Goal: Task Accomplishment & Management: Manage account settings

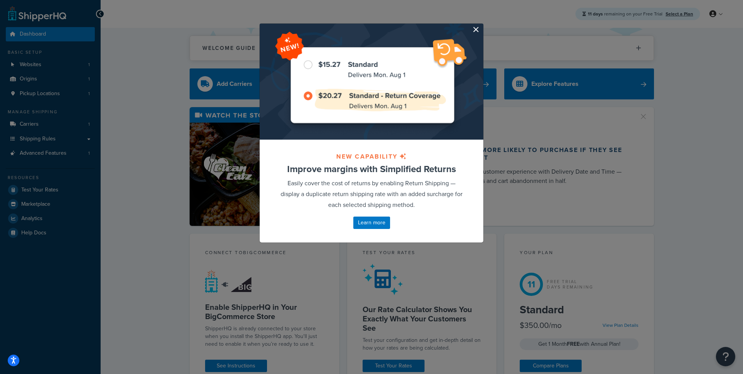
click at [482, 26] on button "button" at bounding box center [483, 25] width 2 height 2
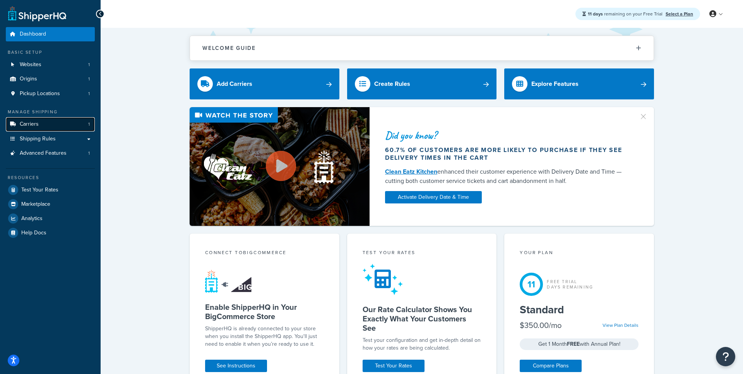
click at [52, 130] on link "Carriers 1" at bounding box center [50, 124] width 89 height 14
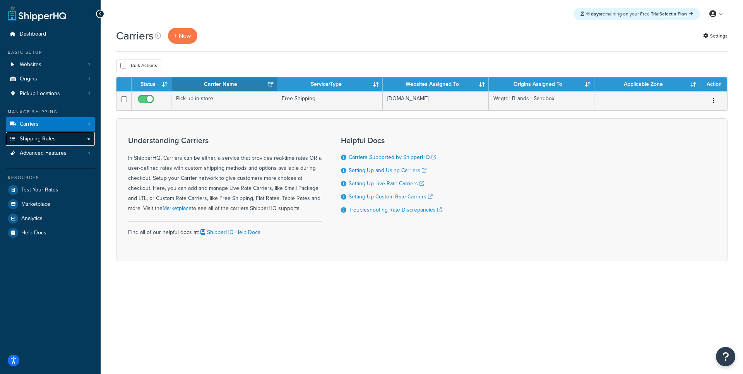
click at [57, 138] on link "Shipping Rules" at bounding box center [50, 139] width 89 height 14
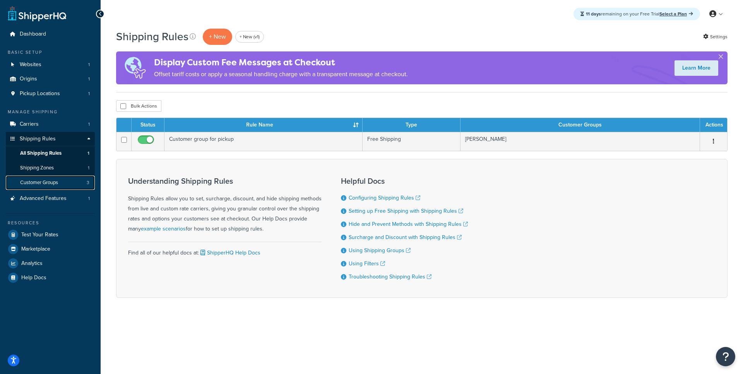
click at [56, 183] on span "Customer Groups" at bounding box center [39, 183] width 38 height 7
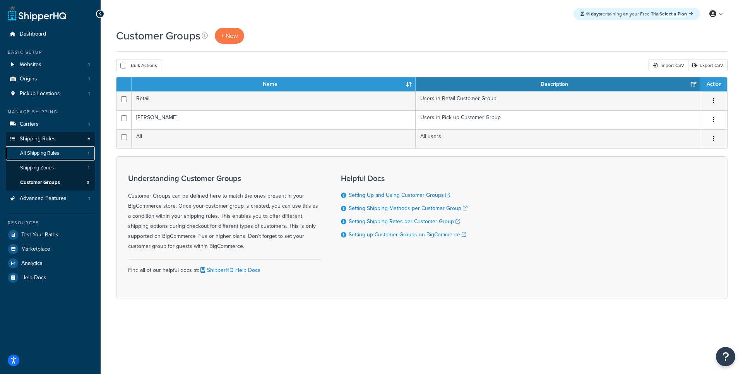
click at [62, 158] on link "All Shipping Rules 1" at bounding box center [50, 153] width 89 height 14
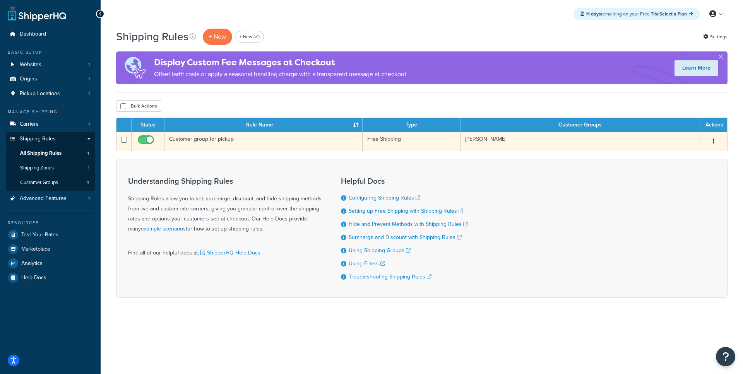
click at [210, 141] on td "Customer group for pickup" at bounding box center [264, 141] width 198 height 19
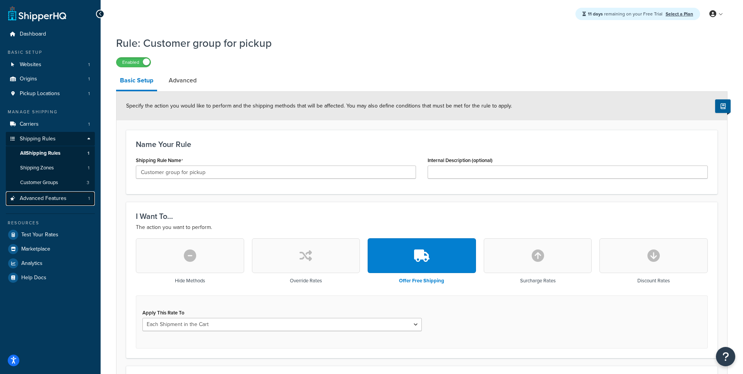
click at [52, 199] on span "Advanced Features" at bounding box center [43, 199] width 47 height 7
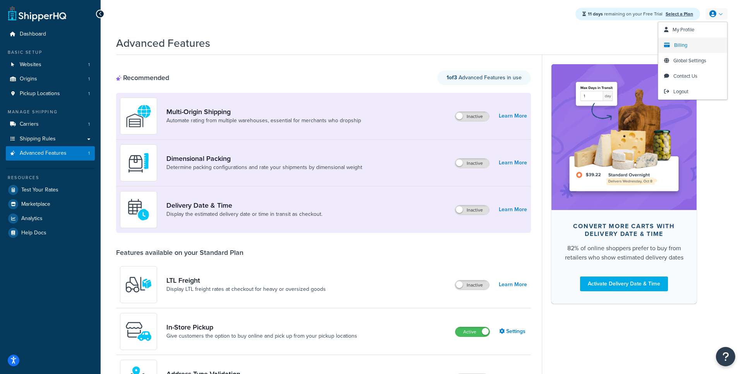
click at [679, 48] on span "Billing" at bounding box center [680, 44] width 13 height 7
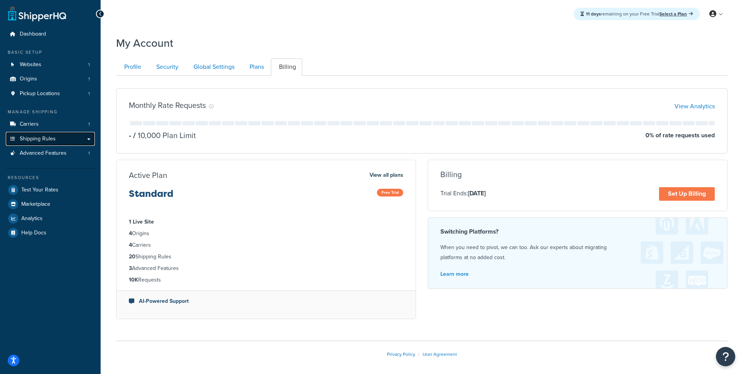
click at [62, 141] on link "Shipping Rules" at bounding box center [50, 139] width 89 height 14
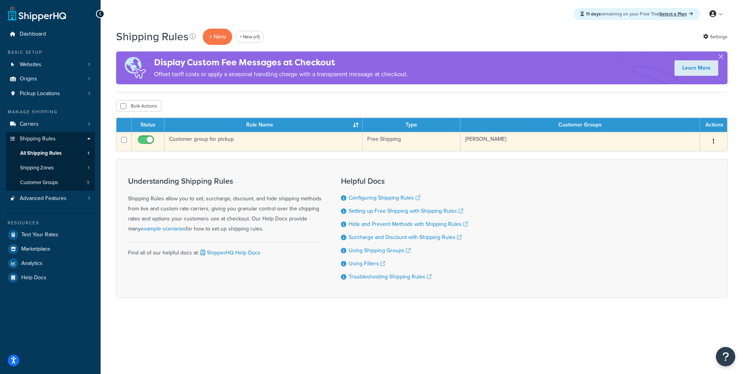
click at [264, 142] on td "Customer group for pickup" at bounding box center [264, 141] width 198 height 19
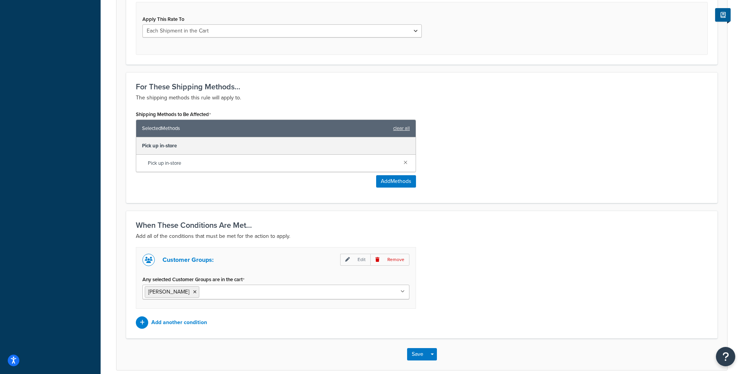
scroll to position [297, 0]
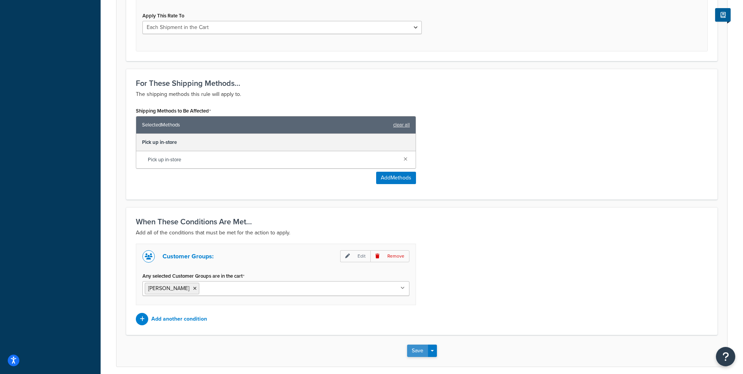
click at [415, 354] on button "Save" at bounding box center [417, 351] width 21 height 12
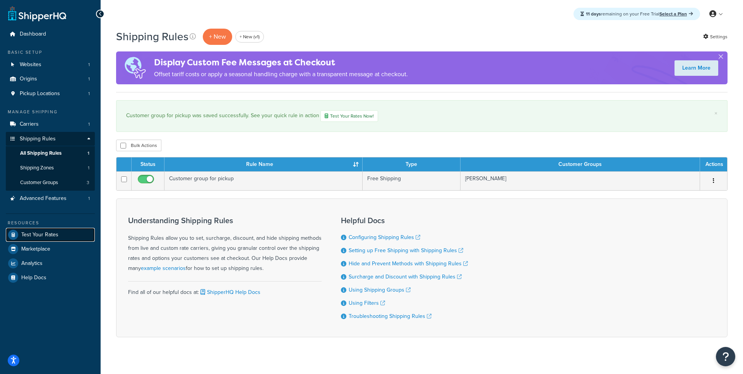
click at [47, 239] on span "Test Your Rates" at bounding box center [39, 235] width 37 height 7
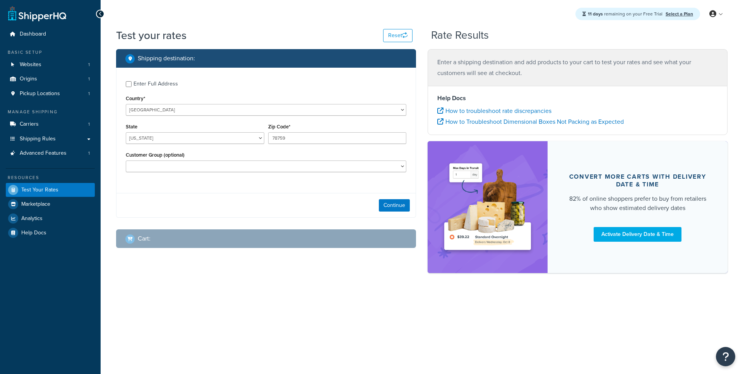
select select "[GEOGRAPHIC_DATA]"
click at [157, 82] on div "Enter Full Address" at bounding box center [156, 84] width 45 height 11
click at [132, 82] on input "Enter Full Address" at bounding box center [129, 84] width 6 height 6
checkbox input "true"
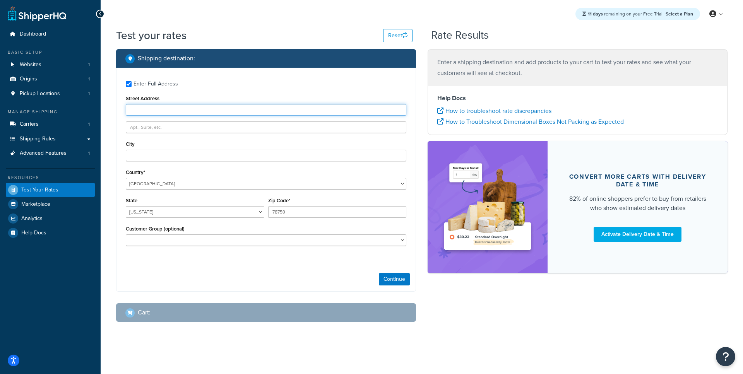
click at [163, 112] on input "Street Address" at bounding box center [266, 110] width 281 height 12
type input "2300 Laramie Trail"
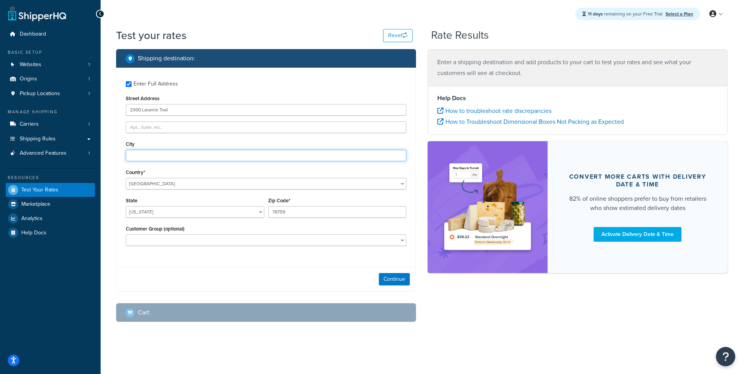
type input "Austin"
type input "78745"
click at [59, 93] on span "Pickup Locations" at bounding box center [40, 94] width 40 height 7
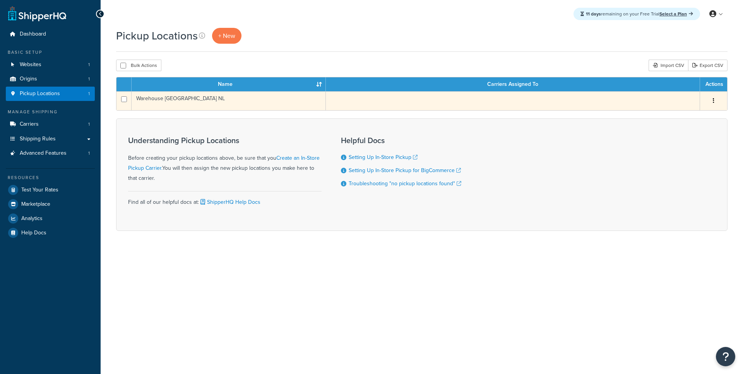
click at [234, 103] on td "Warehouse Oldenzaal NL" at bounding box center [229, 100] width 194 height 19
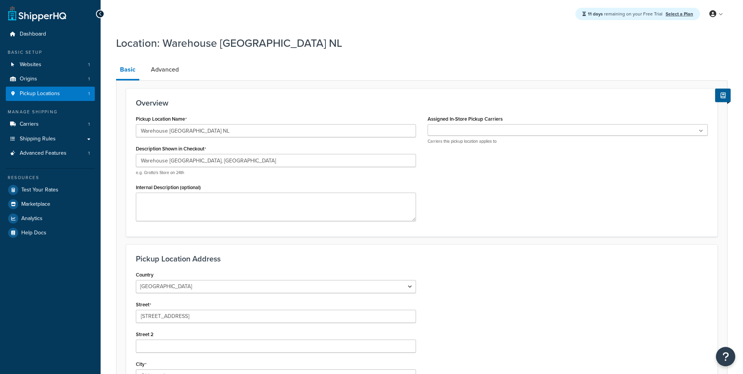
select select "1152"
click at [161, 67] on link "Advanced" at bounding box center [165, 69] width 36 height 19
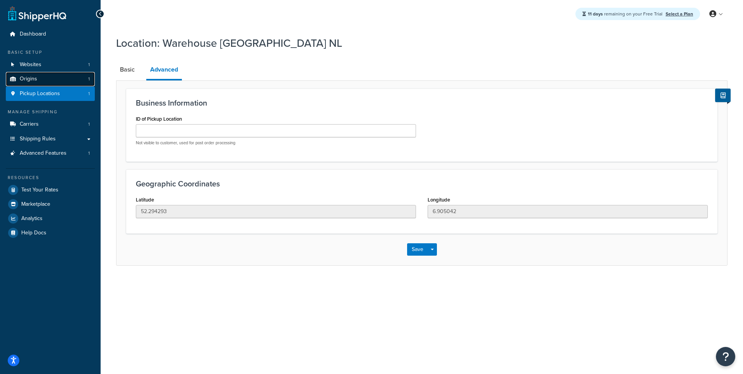
click at [55, 80] on link "Origins 1" at bounding box center [50, 79] width 89 height 14
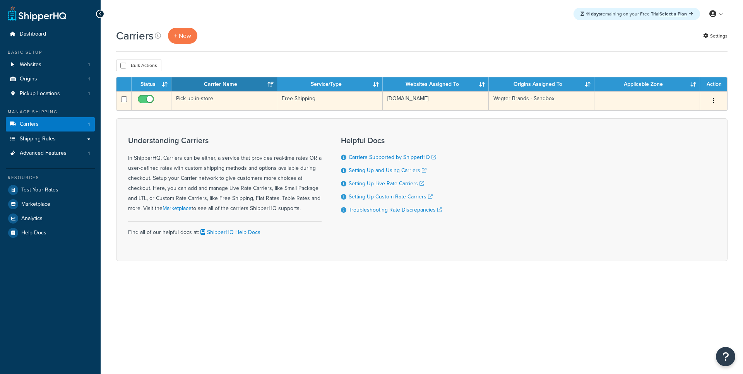
click at [206, 104] on td "Pick up in-store" at bounding box center [225, 100] width 106 height 19
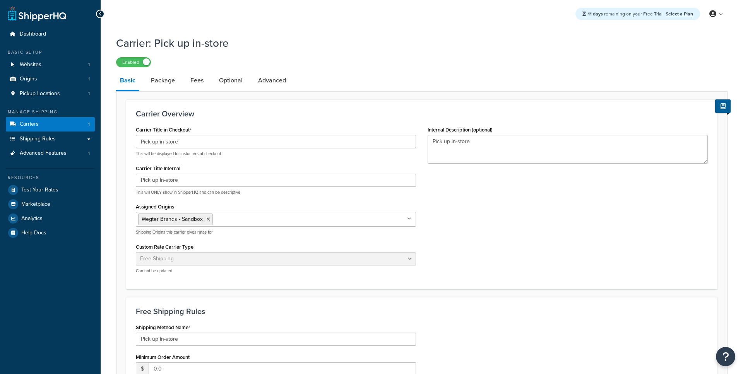
select select "free"
click at [167, 82] on link "Package" at bounding box center [163, 80] width 32 height 19
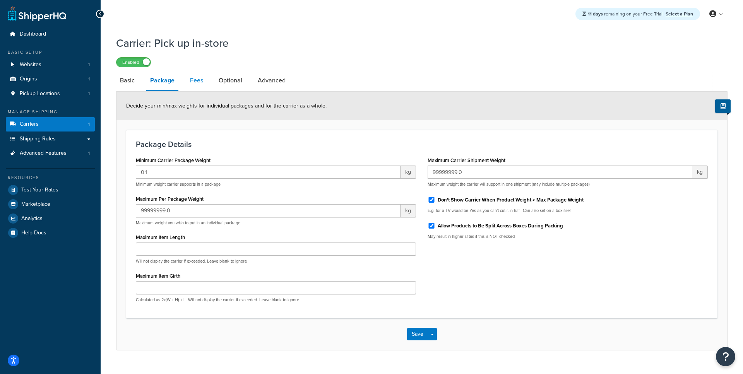
click at [189, 83] on link "Fees" at bounding box center [196, 80] width 21 height 19
select select "AFTER"
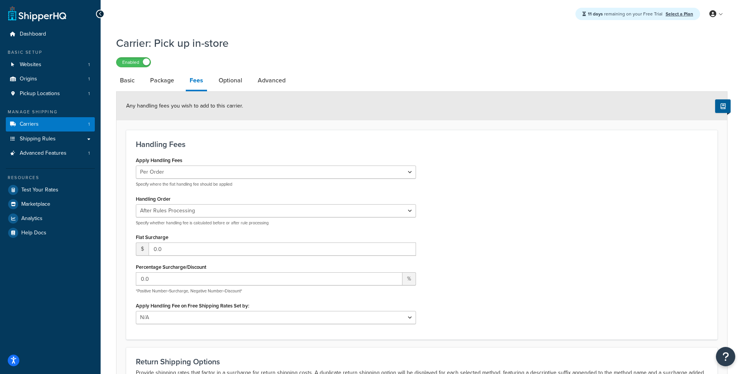
click at [230, 86] on link "Optional" at bounding box center [230, 80] width 31 height 19
select select "184062"
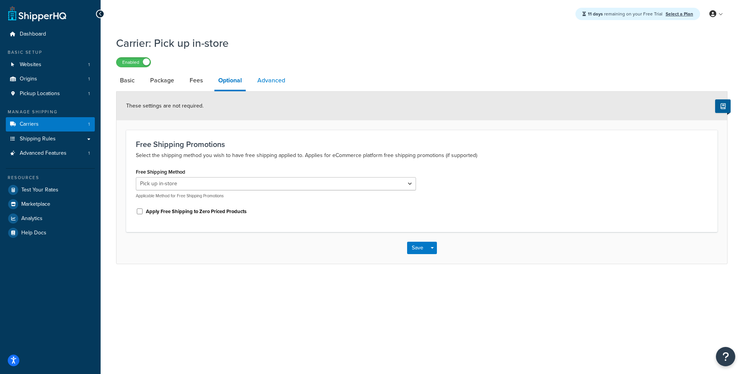
click at [273, 84] on link "Advanced" at bounding box center [272, 80] width 36 height 19
select select "false"
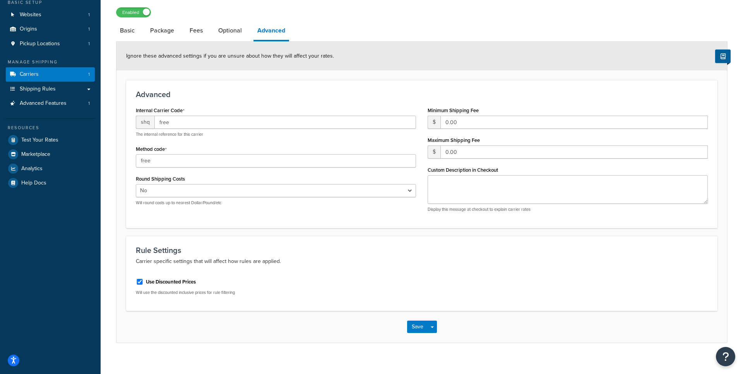
scroll to position [58, 0]
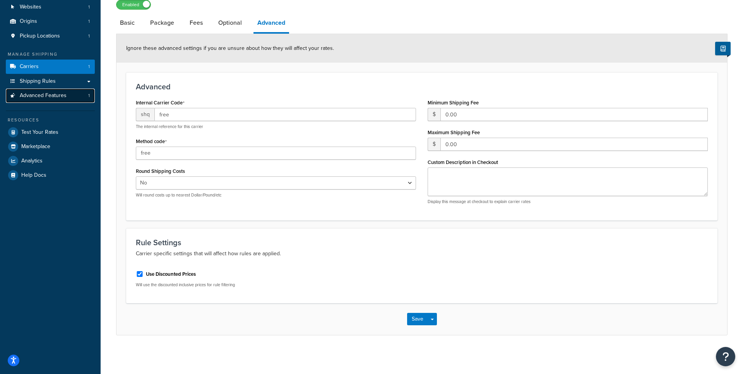
click at [50, 98] on span "Advanced Features" at bounding box center [43, 96] width 47 height 7
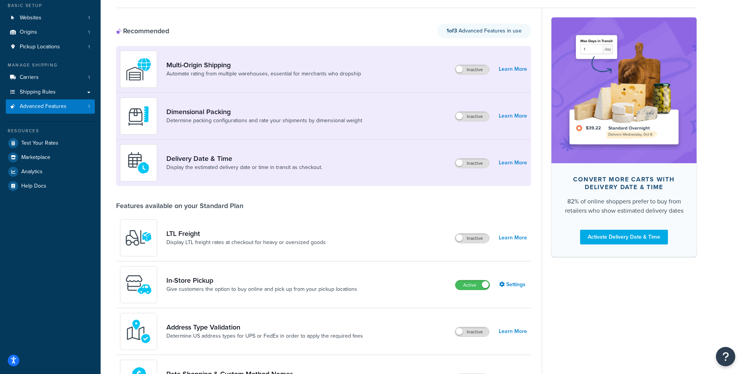
scroll to position [48, 0]
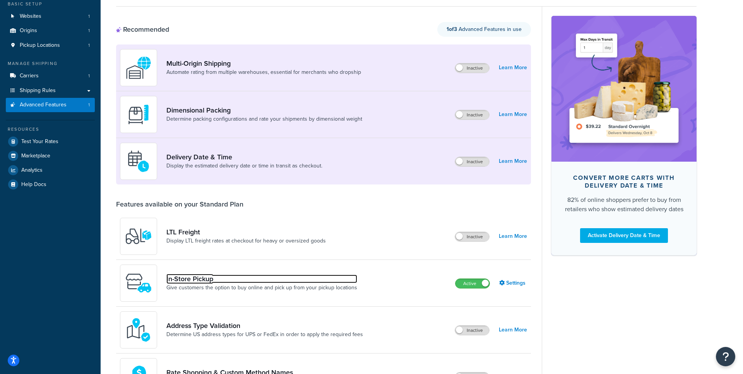
click at [219, 276] on link "In-Store Pickup" at bounding box center [261, 279] width 191 height 9
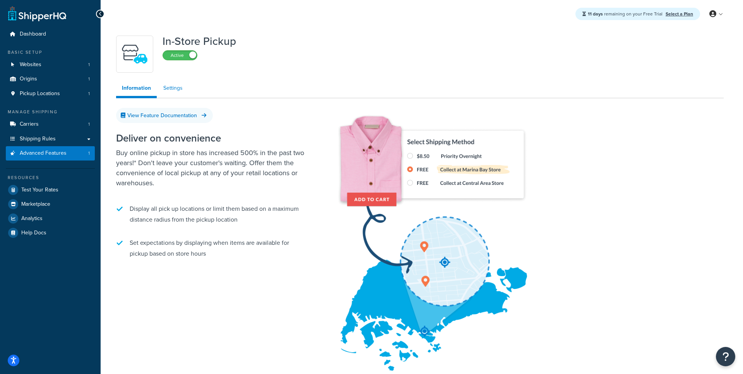
click at [179, 91] on link "Settings" at bounding box center [173, 88] width 31 height 15
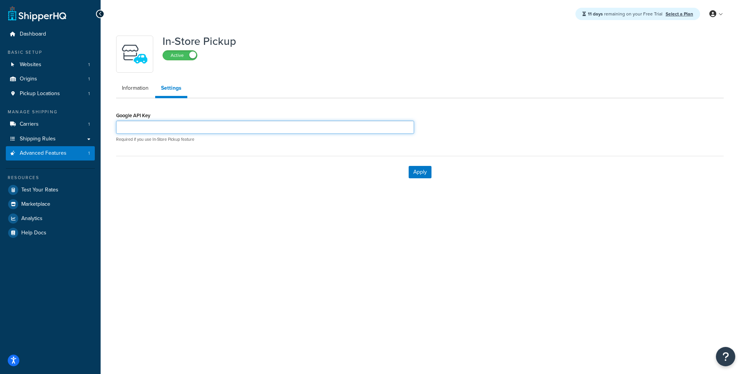
click at [166, 123] on input "Google API Key" at bounding box center [265, 127] width 298 height 13
click at [142, 96] on link "Information" at bounding box center [135, 88] width 38 height 15
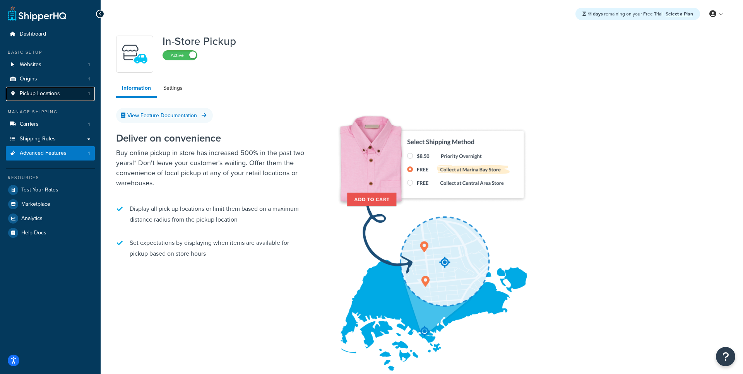
click at [66, 98] on link "Pickup Locations 1" at bounding box center [50, 94] width 89 height 14
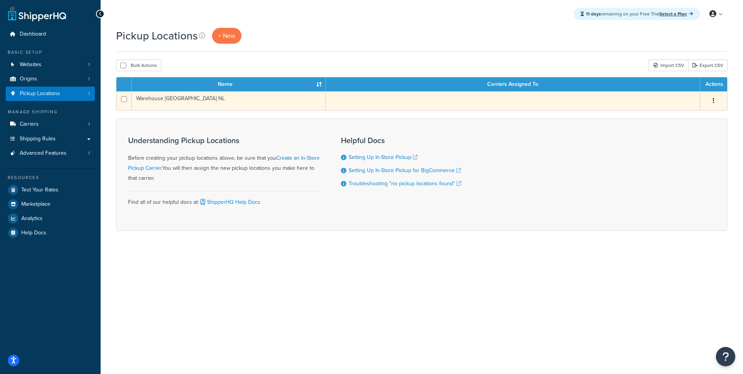
click at [166, 99] on td "Warehouse [GEOGRAPHIC_DATA] NL" at bounding box center [229, 100] width 194 height 19
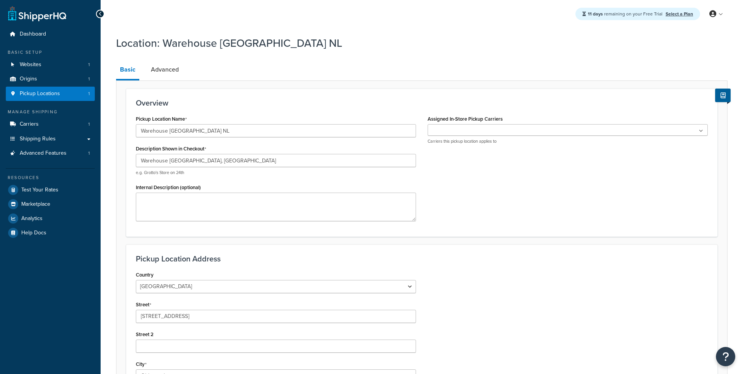
select select "1152"
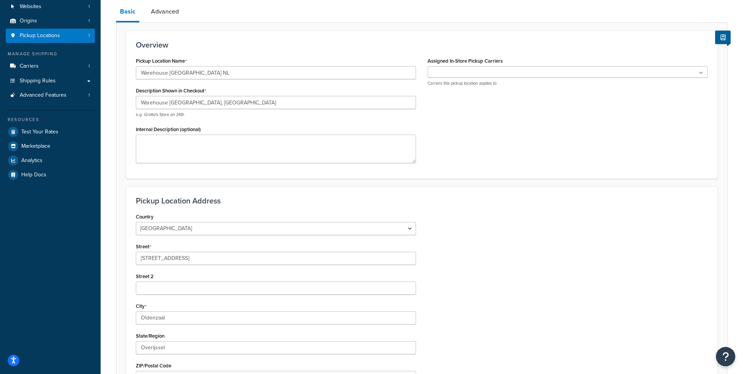
scroll to position [57, 0]
click at [449, 76] on ul at bounding box center [568, 73] width 280 height 12
click at [470, 140] on div "Pickup Location Name Warehouse Oldenzaal NL Description Shown in Checkout Wareh…" at bounding box center [422, 112] width 584 height 113
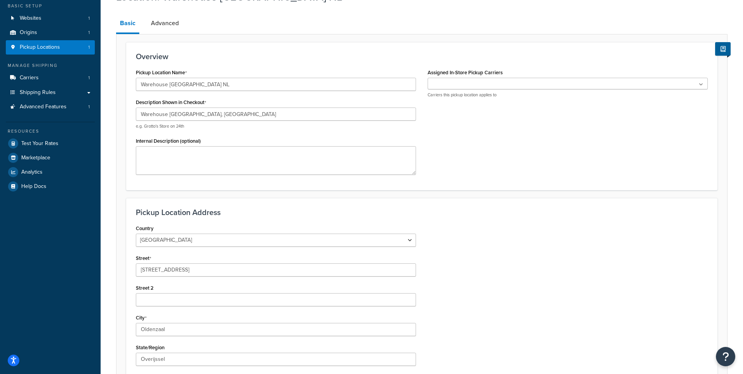
scroll to position [43, 0]
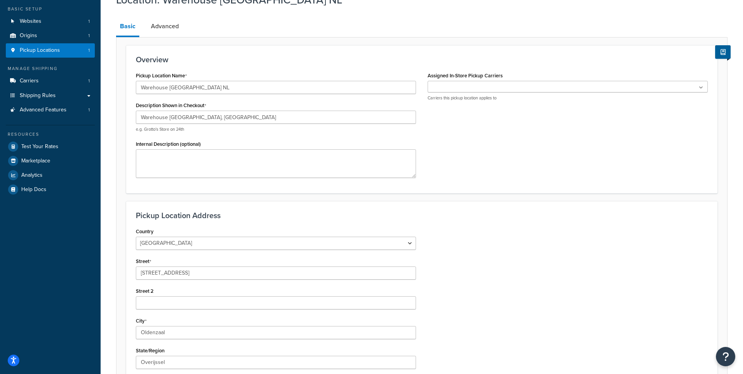
click at [461, 91] on ul at bounding box center [568, 87] width 280 height 12
click at [458, 105] on span "No results found" at bounding box center [568, 100] width 280 height 17
click at [458, 128] on div "Pickup Location Name Warehouse Oldenzaal NL Description Shown in Checkout Wareh…" at bounding box center [422, 126] width 584 height 113
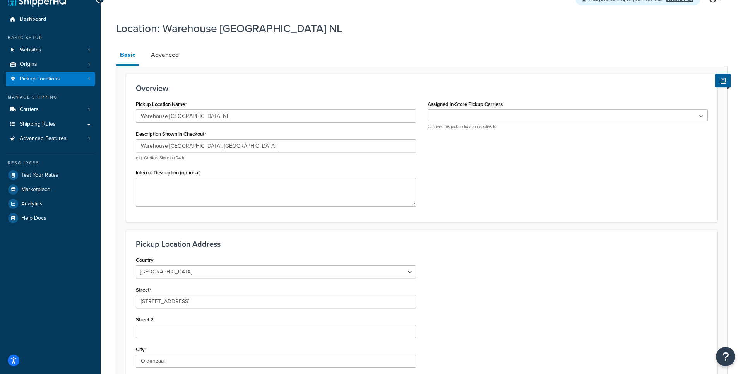
scroll to position [0, 0]
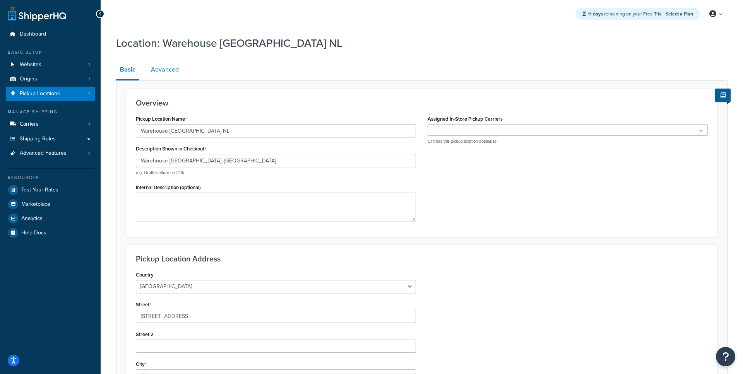
click at [172, 65] on link "Advanced" at bounding box center [165, 69] width 36 height 19
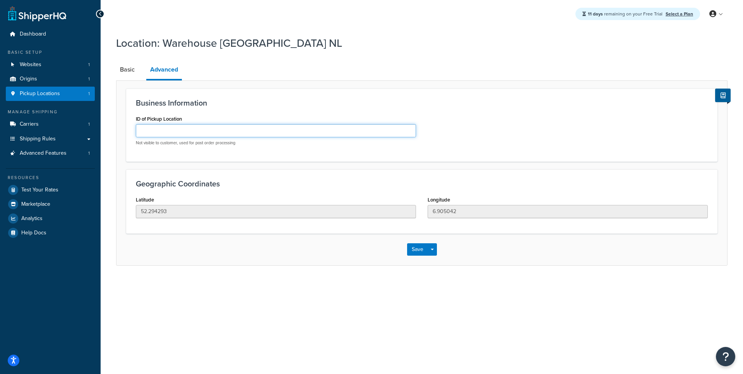
click at [166, 128] on input "ID of Pickup Location" at bounding box center [276, 130] width 280 height 13
click at [49, 73] on link "Origins 1" at bounding box center [50, 79] width 89 height 14
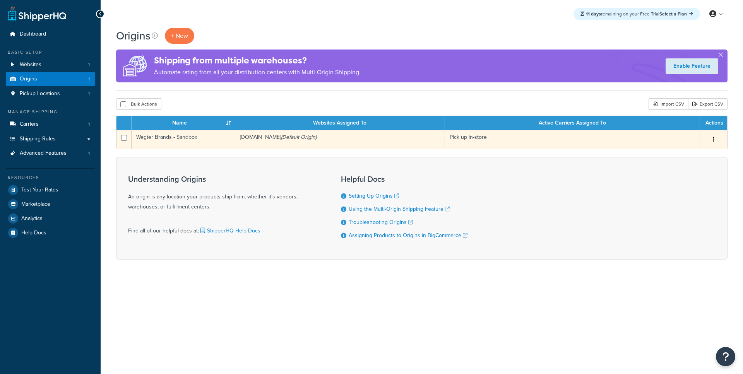
click at [184, 144] on td "Wegter Brands - Sandbox" at bounding box center [184, 139] width 104 height 19
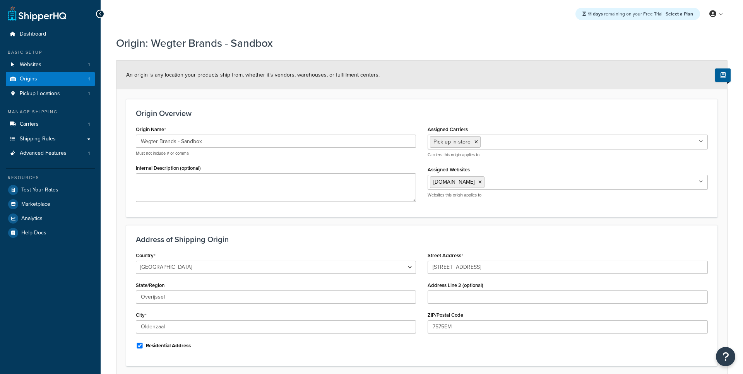
select select "1152"
click at [38, 122] on span "Carriers" at bounding box center [29, 124] width 19 height 7
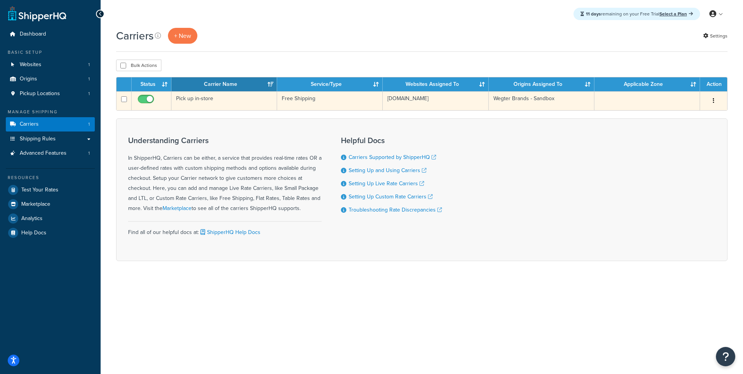
click at [242, 103] on td "Pick up in-store" at bounding box center [225, 100] width 106 height 19
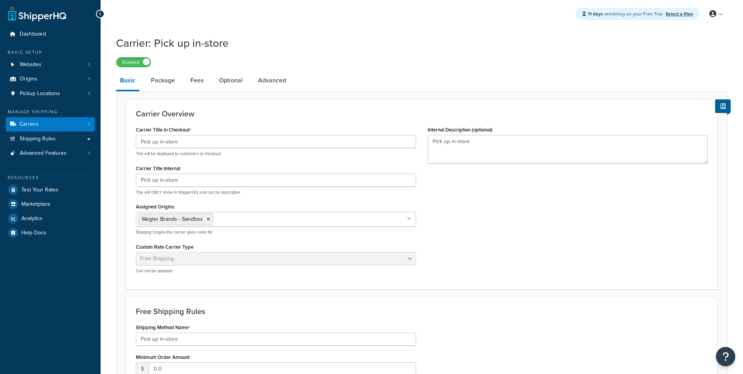
select select "free"
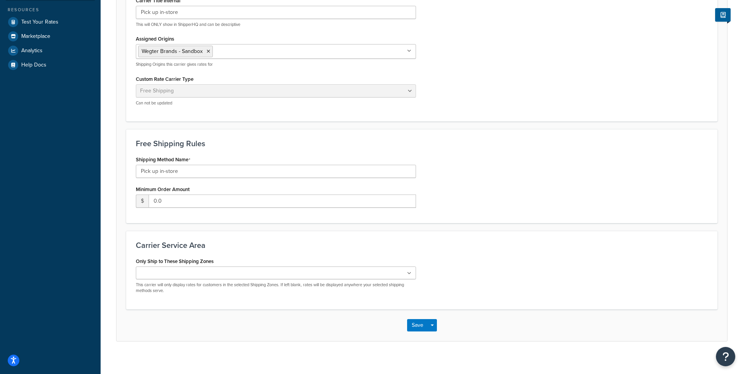
scroll to position [175, 0]
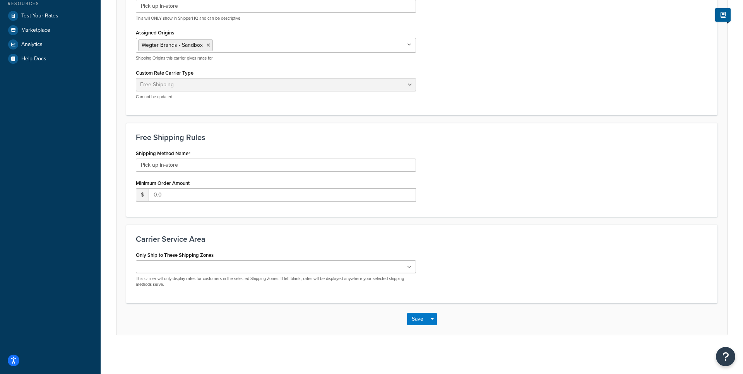
click at [251, 264] on ul at bounding box center [276, 267] width 280 height 13
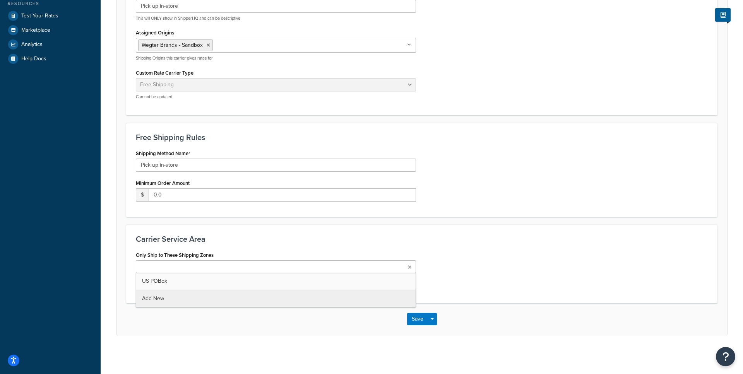
click at [252, 239] on h3 "Carrier Service Area" at bounding box center [422, 239] width 572 height 9
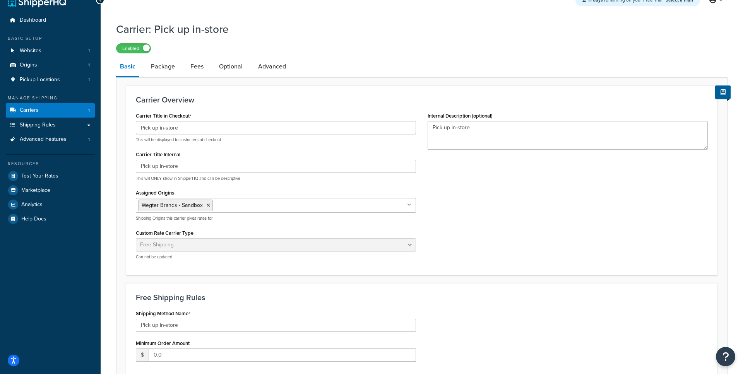
scroll to position [0, 0]
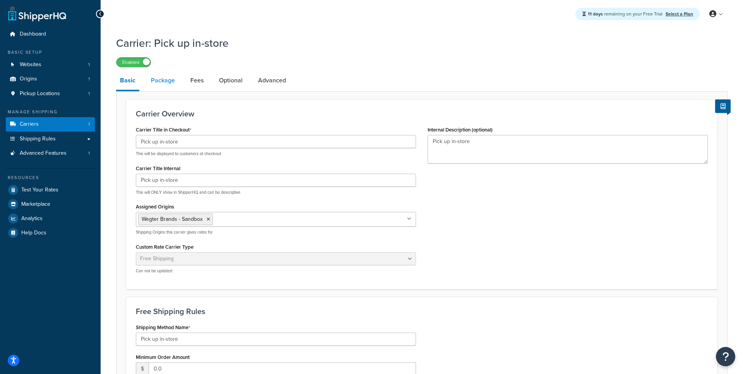
click at [167, 87] on link "Package" at bounding box center [163, 80] width 32 height 19
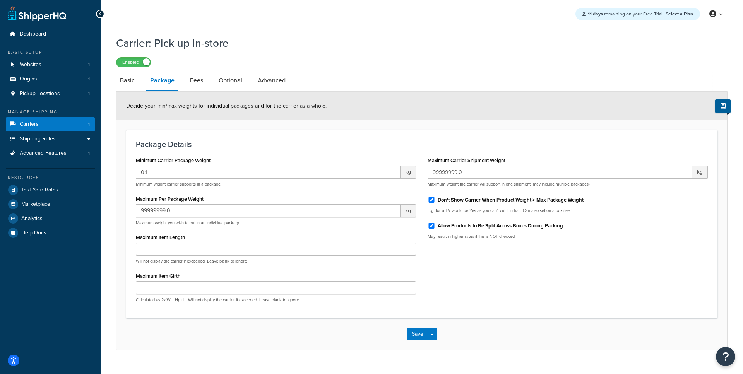
click at [195, 95] on div "Decide your min/max weights for individual packages and for the carrier as a wh…" at bounding box center [422, 106] width 611 height 29
click at [198, 81] on link "Fees" at bounding box center [196, 80] width 21 height 19
select select "AFTER"
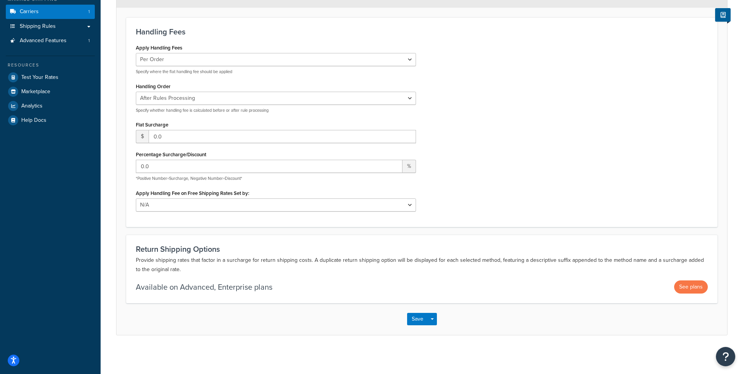
scroll to position [59, 0]
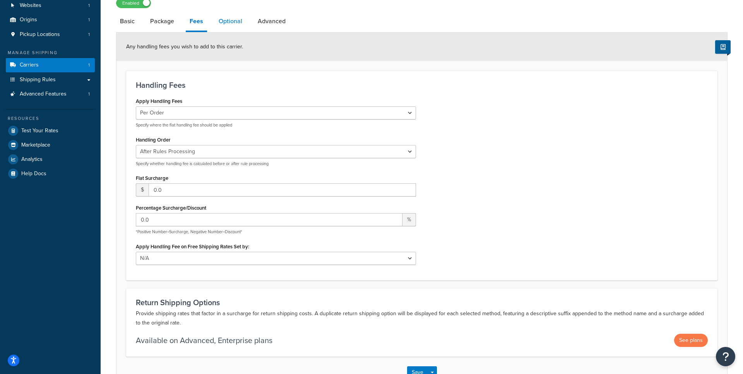
click at [221, 17] on link "Optional" at bounding box center [230, 21] width 31 height 19
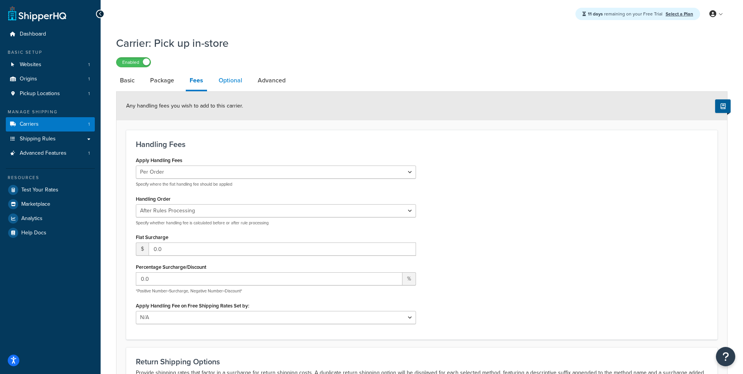
select select "184062"
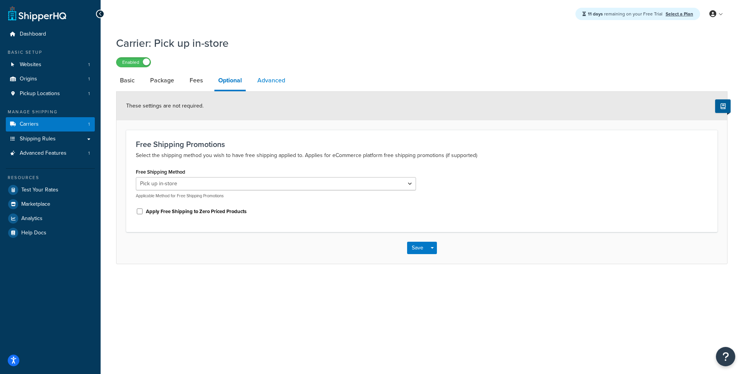
click at [261, 79] on link "Advanced" at bounding box center [272, 80] width 36 height 19
select select "false"
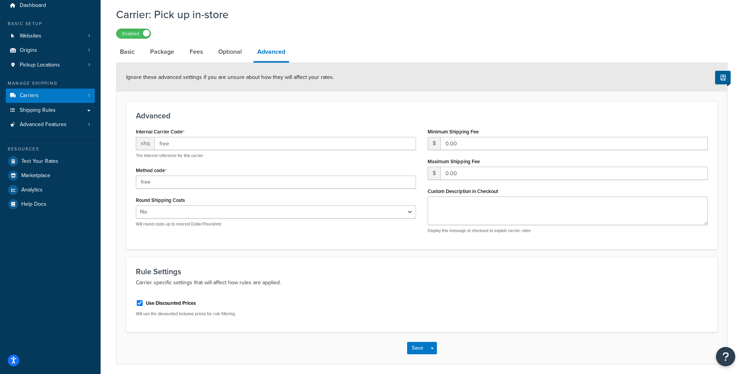
scroll to position [38, 0]
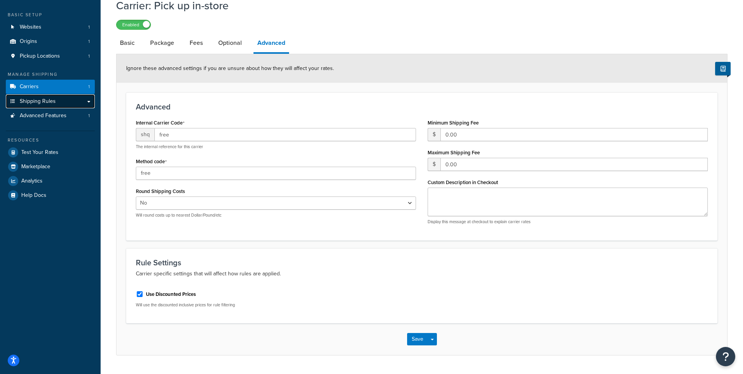
click at [50, 105] on span "Shipping Rules" at bounding box center [38, 101] width 36 height 7
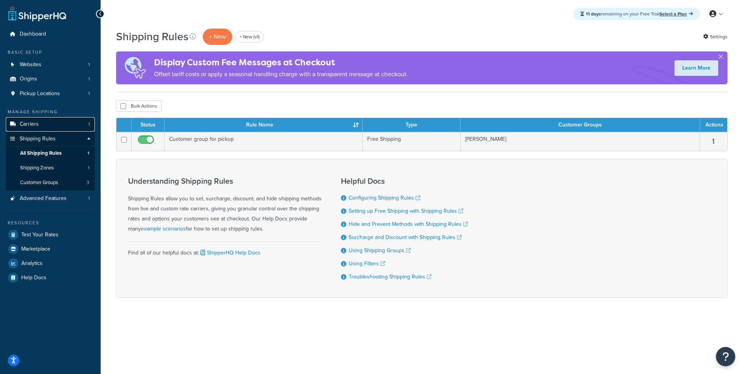
click at [70, 119] on link "Carriers 1" at bounding box center [50, 124] width 89 height 14
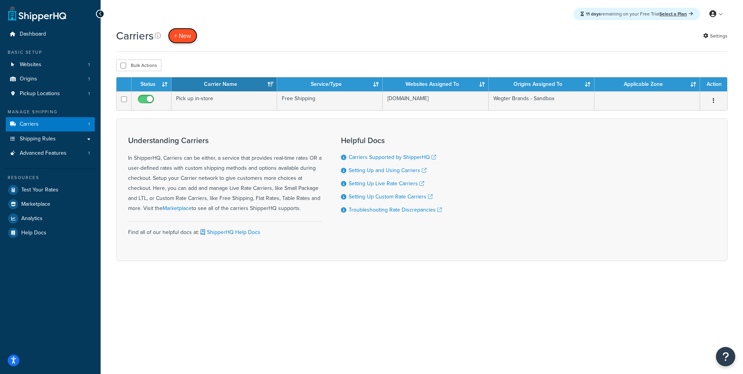
click at [189, 38] on button "+ New" at bounding box center [182, 36] width 29 height 16
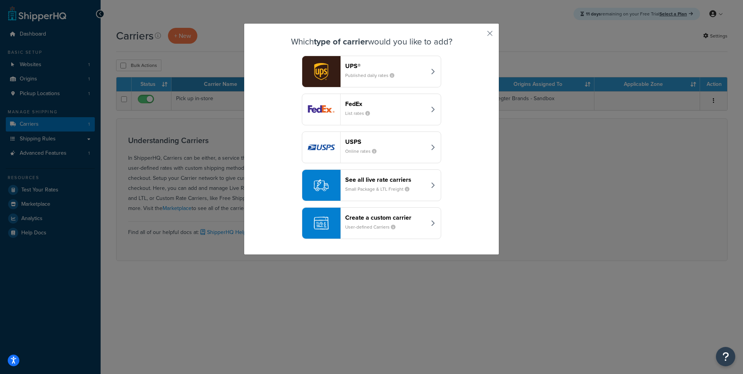
click at [378, 219] on header "Create a custom carrier" at bounding box center [385, 217] width 81 height 7
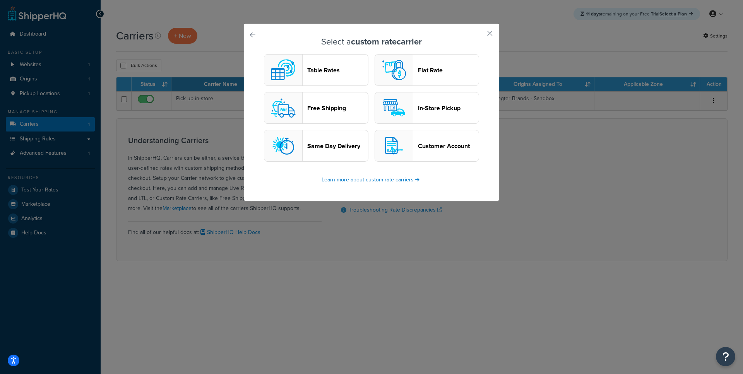
click at [429, 98] on button "In-Store Pickup" at bounding box center [427, 108] width 105 height 32
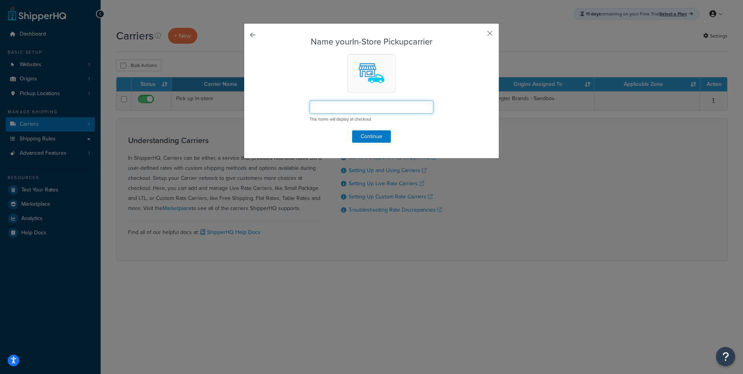
click at [372, 111] on input "text" at bounding box center [372, 107] width 124 height 13
click at [389, 139] on button "Continue" at bounding box center [371, 136] width 39 height 12
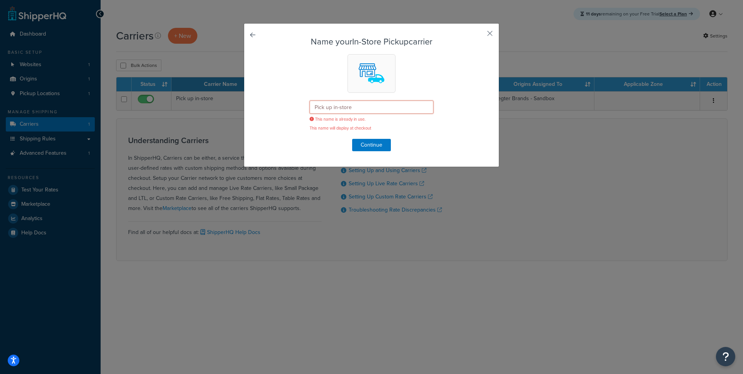
click at [367, 107] on input "Pick up in-store" at bounding box center [372, 107] width 124 height 13
type input "Pick up in-store 2"
click at [378, 149] on button "Continue" at bounding box center [371, 145] width 39 height 12
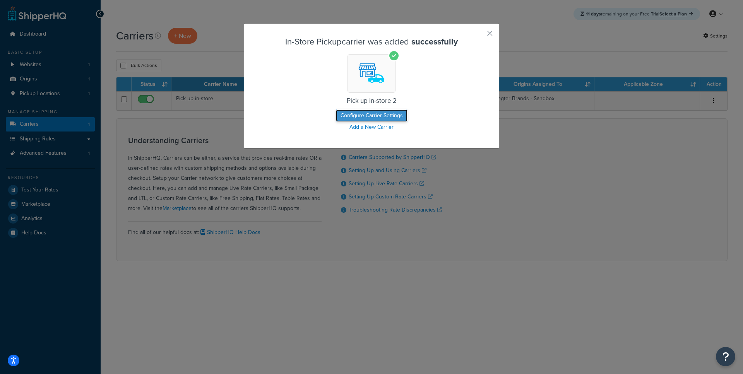
click at [381, 118] on button "Configure Carrier Settings" at bounding box center [372, 116] width 72 height 12
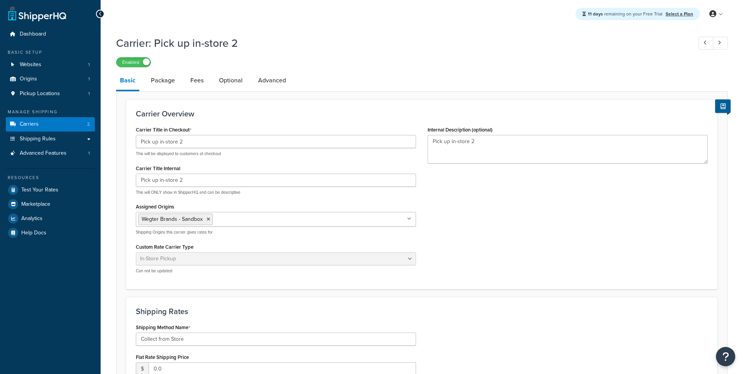
select select "pickup"
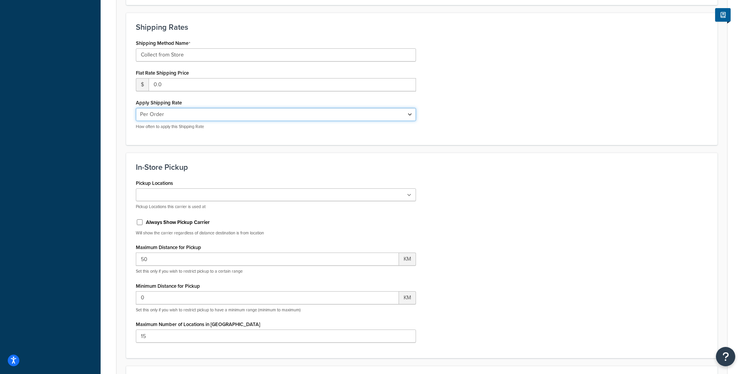
scroll to position [314, 0]
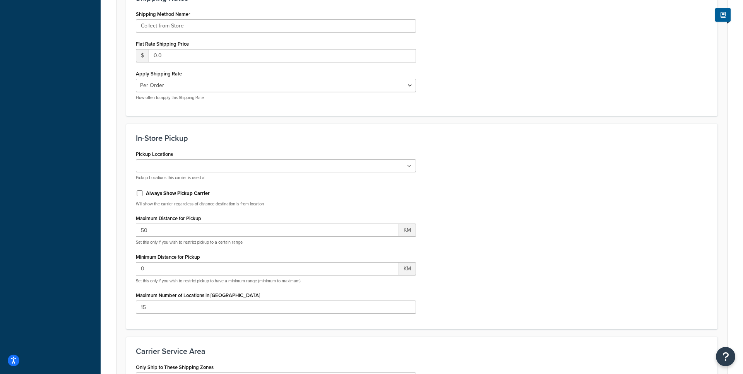
click at [381, 163] on ul at bounding box center [276, 166] width 280 height 13
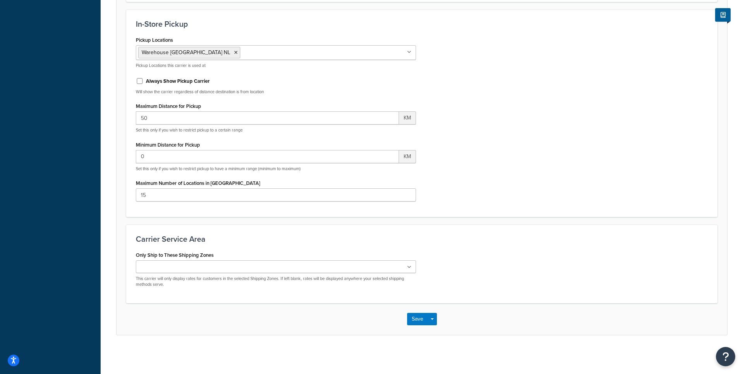
scroll to position [350, 0]
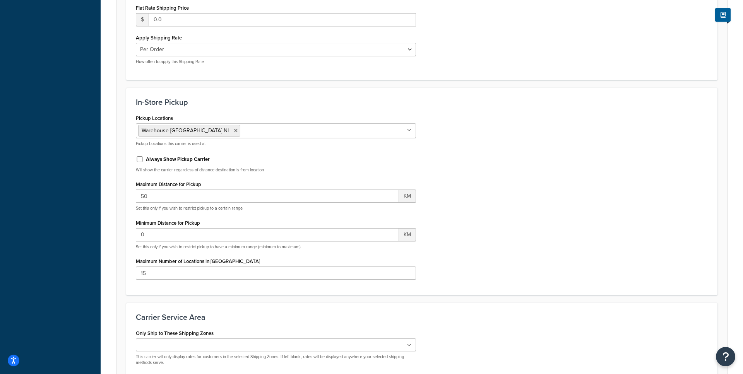
click at [174, 160] on label "Always Show Pickup Carrier" at bounding box center [178, 159] width 64 height 7
click at [144, 160] on input "Always Show Pickup Carrier" at bounding box center [140, 159] width 8 height 6
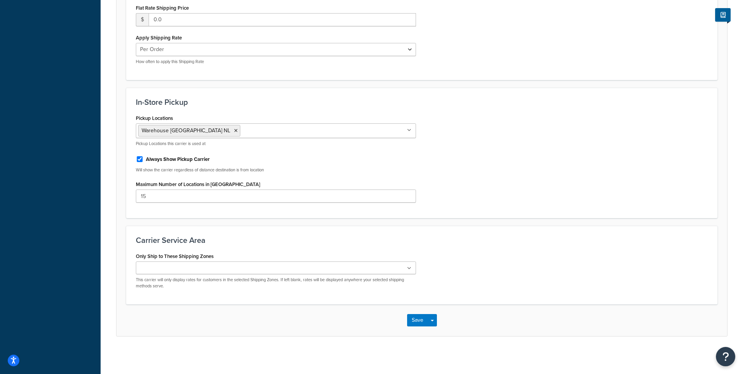
click at [174, 160] on label "Always Show Pickup Carrier" at bounding box center [178, 159] width 64 height 7
click at [144, 160] on input "Always Show Pickup Carrier" at bounding box center [140, 159] width 8 height 6
checkbox input "false"
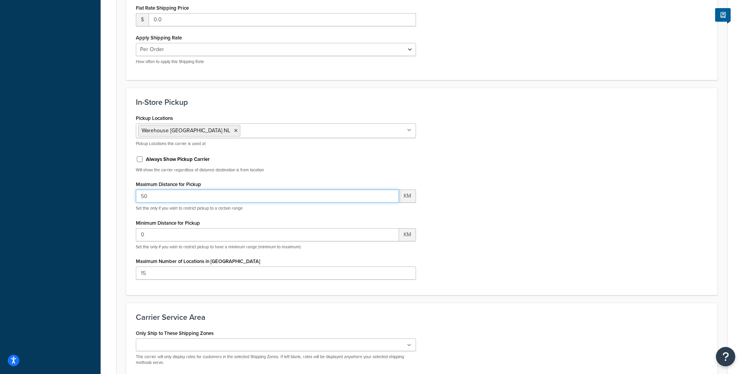
click at [173, 193] on input "50" at bounding box center [267, 196] width 263 height 13
click at [355, 201] on input "50" at bounding box center [267, 196] width 263 height 13
type input "200"
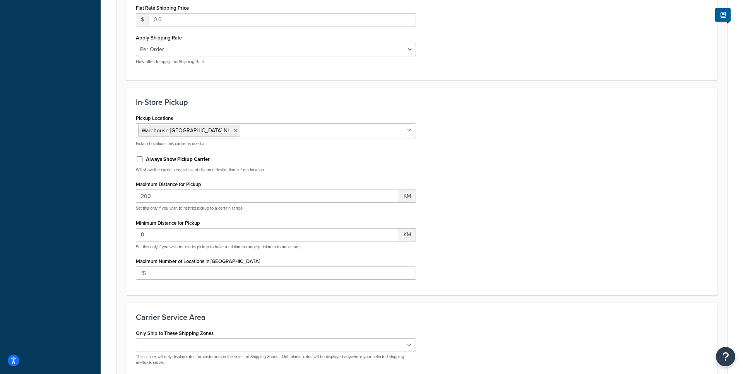
click at [247, 262] on div "Maximum Number of Locations in Checkout 15" at bounding box center [276, 268] width 280 height 24
click at [247, 273] on input "15" at bounding box center [276, 273] width 280 height 13
type input "10"
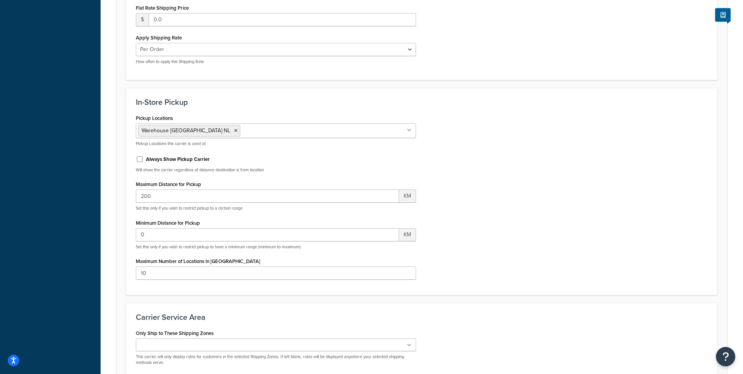
click at [498, 240] on div "Pickup Locations Warehouse Oldenzaal NL No results found Pickup Locations this …" at bounding box center [422, 199] width 584 height 173
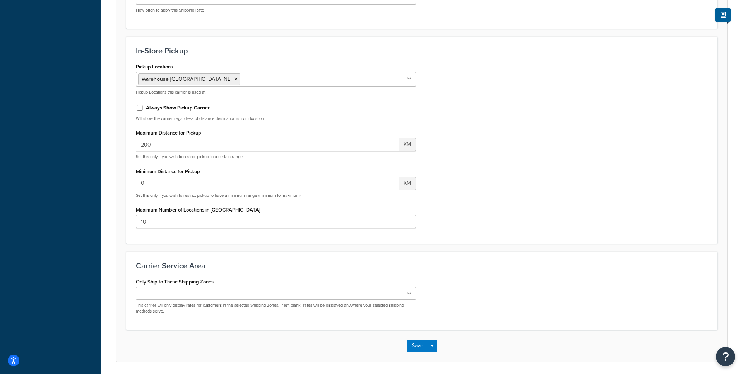
scroll to position [402, 0]
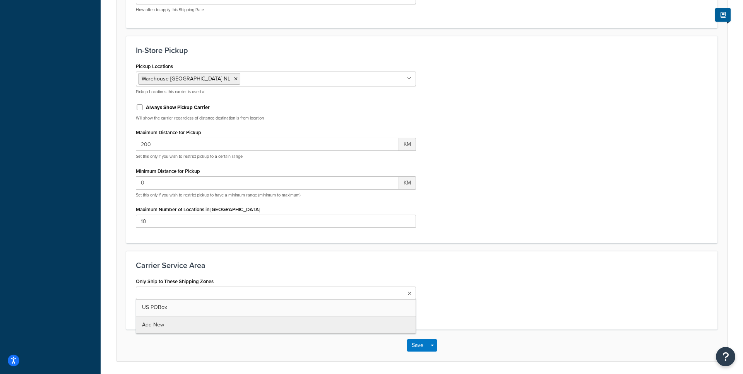
click at [327, 290] on ul at bounding box center [276, 293] width 280 height 13
click at [475, 263] on h3 "Carrier Service Area" at bounding box center [422, 265] width 572 height 9
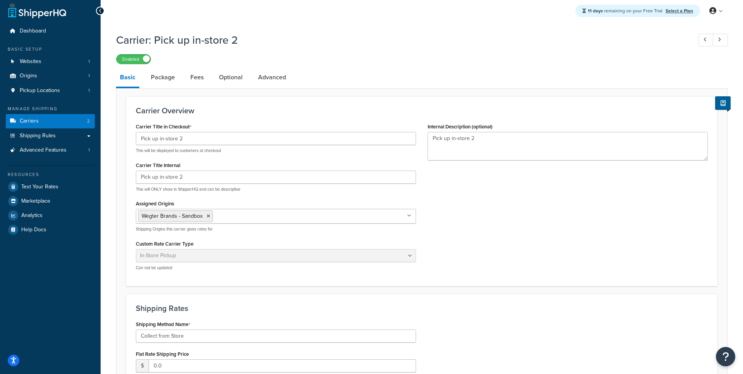
scroll to position [0, 0]
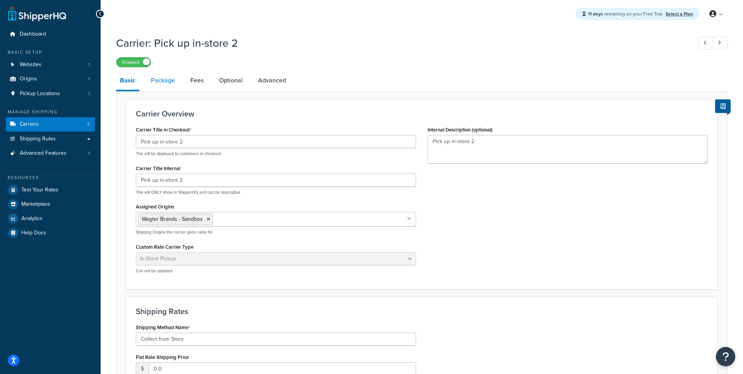
click at [159, 81] on link "Package" at bounding box center [163, 80] width 32 height 19
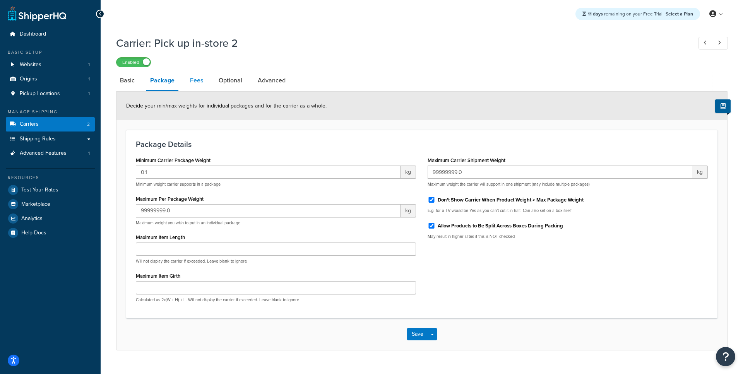
click at [197, 83] on link "Fees" at bounding box center [196, 80] width 21 height 19
select select "AFTER"
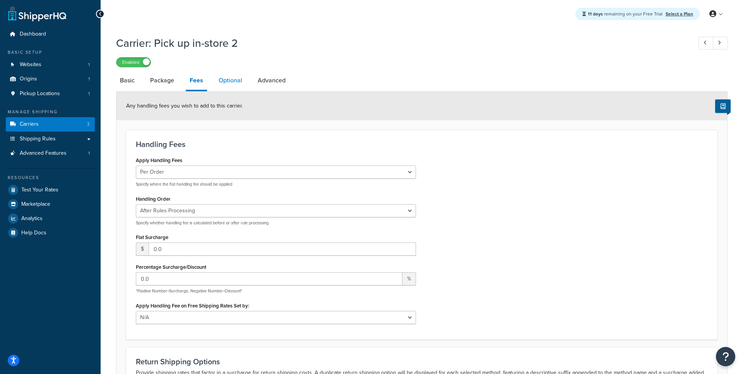
click at [226, 79] on link "Optional" at bounding box center [230, 80] width 31 height 19
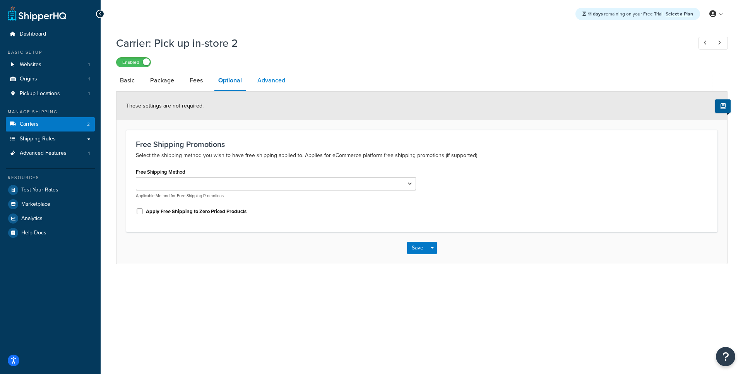
click at [271, 82] on link "Advanced" at bounding box center [272, 80] width 36 height 19
select select "false"
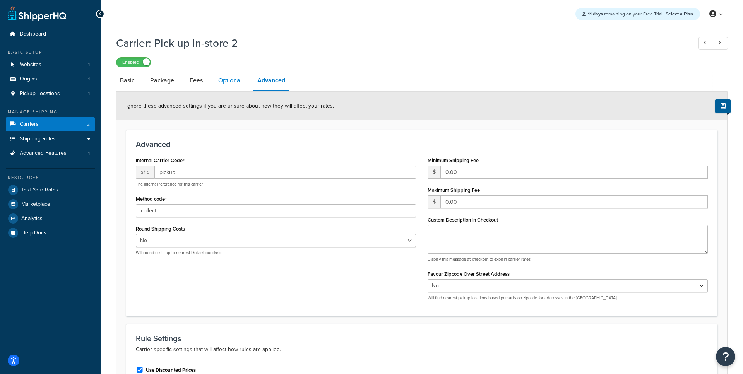
click at [229, 85] on link "Optional" at bounding box center [230, 80] width 31 height 19
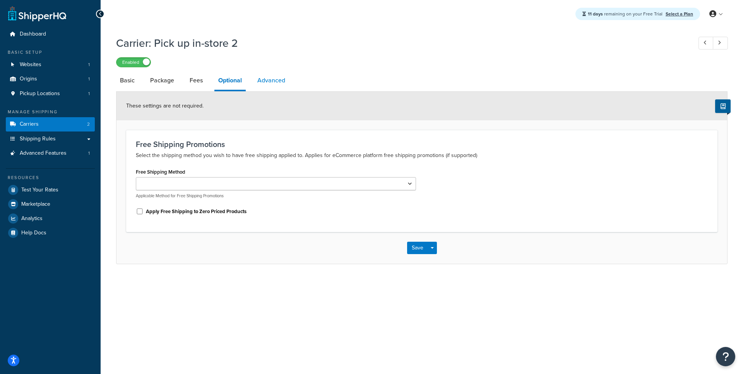
click at [259, 83] on link "Advanced" at bounding box center [272, 80] width 36 height 19
select select "false"
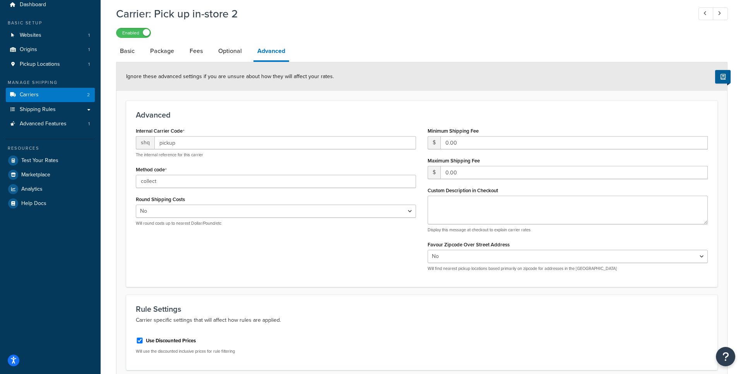
scroll to position [30, 0]
click at [138, 51] on link "Basic" at bounding box center [127, 50] width 22 height 19
select select "pickup"
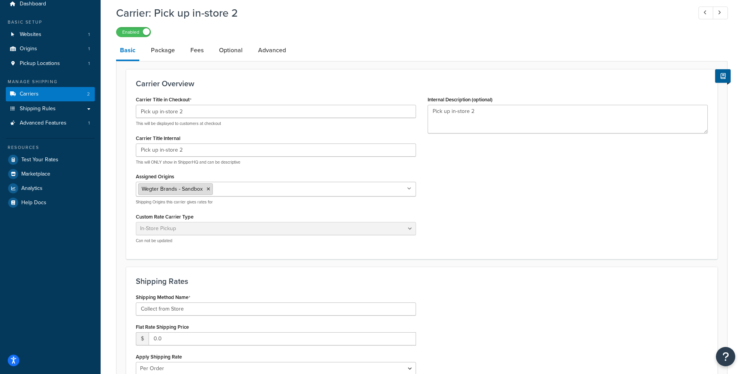
click at [191, 191] on span "Wegter Brands - Sandbox" at bounding box center [172, 189] width 61 height 8
click at [252, 190] on input "Assigned Origins" at bounding box center [249, 189] width 69 height 9
click at [257, 158] on div "Pick up in-store 2 This will ONLY show in ShipperHQ and can be descriptive" at bounding box center [276, 155] width 280 height 22
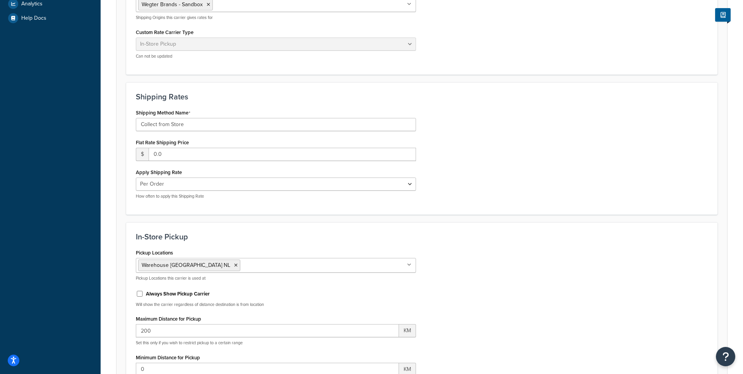
scroll to position [220, 0]
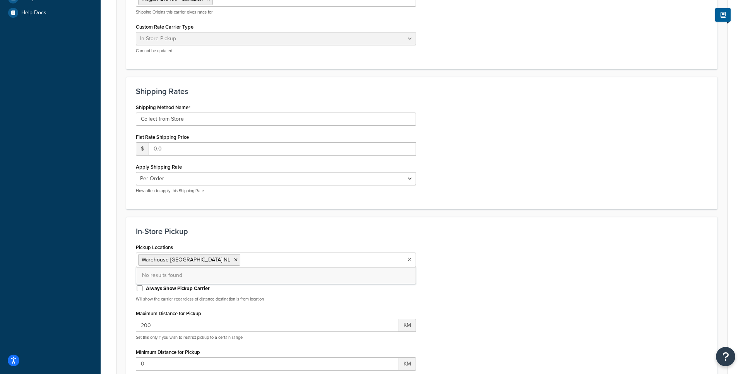
click at [228, 265] on ul "Warehouse Oldenzaal NL" at bounding box center [276, 260] width 280 height 15
click at [233, 238] on div "In-Store Pickup Pickup Locations Warehouse Oldenzaal NL No results found Pickup…" at bounding box center [422, 321] width 592 height 208
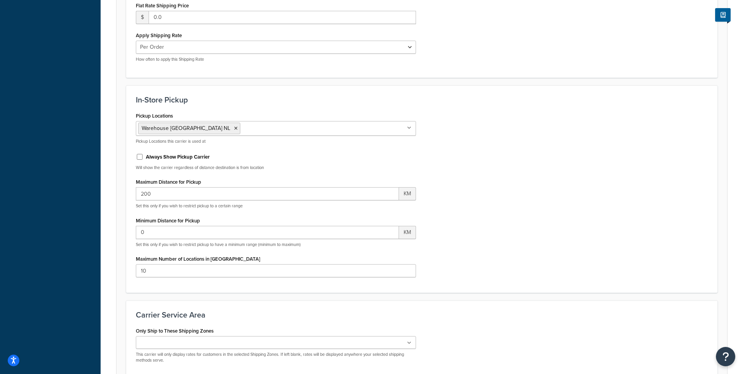
scroll to position [429, 0]
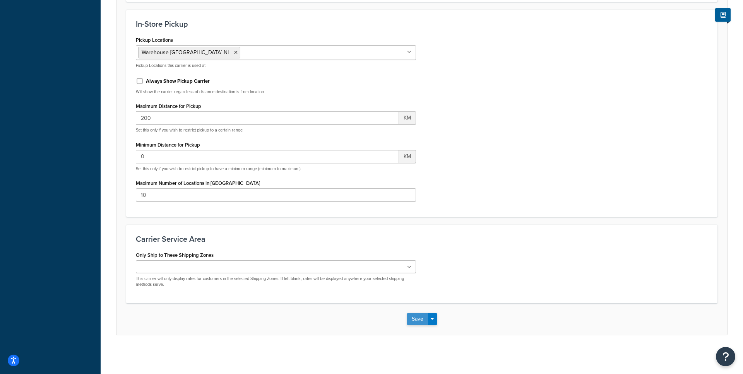
click at [413, 319] on button "Save" at bounding box center [417, 319] width 21 height 12
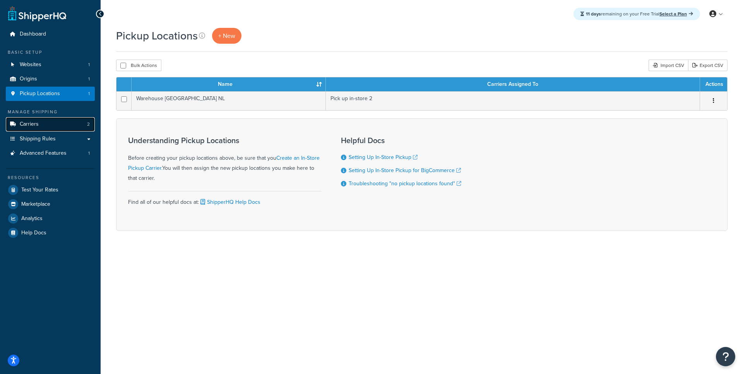
click at [61, 126] on link "Carriers 2" at bounding box center [50, 124] width 89 height 14
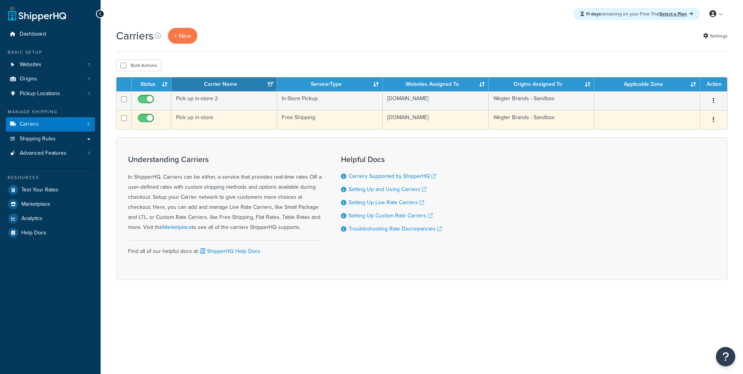
click at [208, 125] on td "Pick up in-store" at bounding box center [225, 119] width 106 height 19
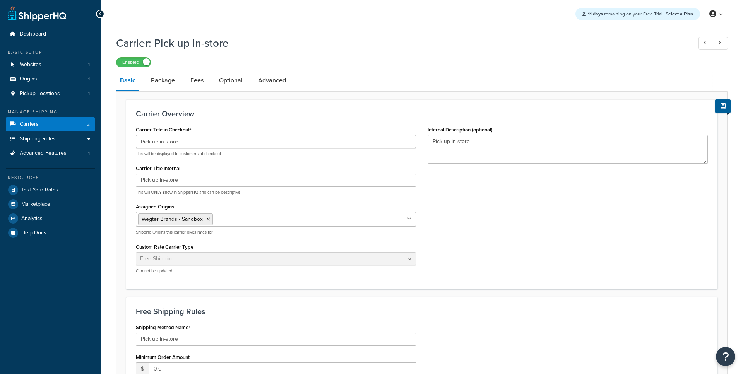
select select "free"
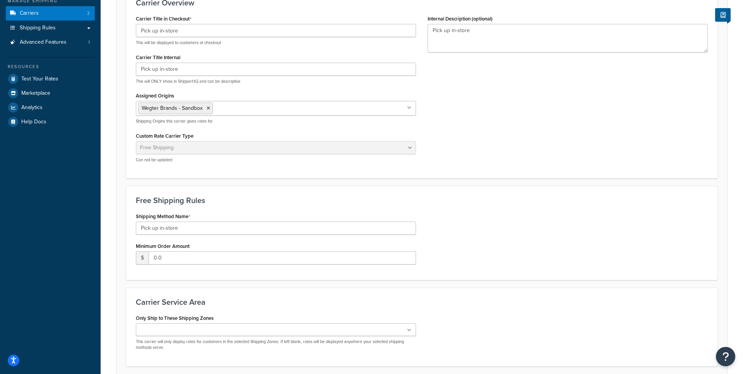
scroll to position [55, 0]
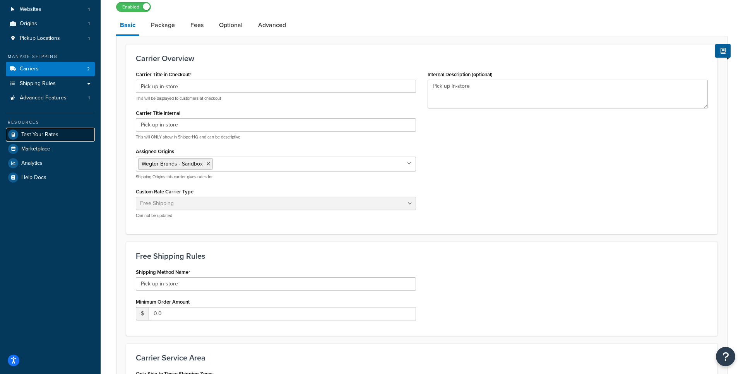
click at [49, 135] on span "Test Your Rates" at bounding box center [39, 135] width 37 height 7
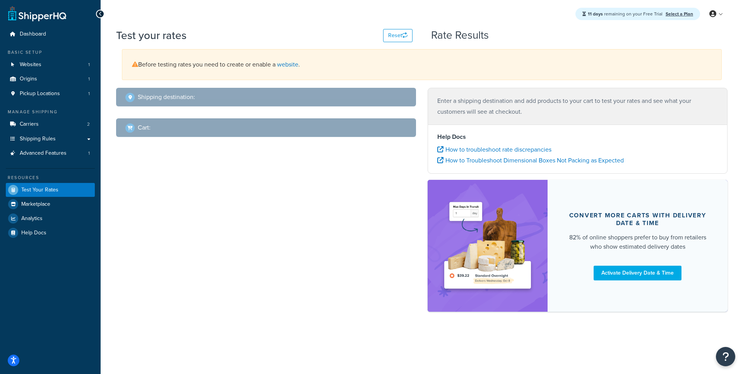
select select "TX"
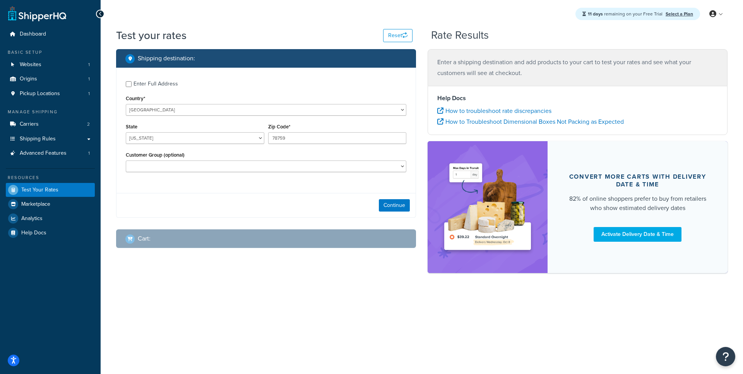
click at [170, 87] on div "Enter Full Address" at bounding box center [156, 84] width 45 height 11
click at [132, 87] on input "Enter Full Address" at bounding box center [129, 84] width 6 height 6
checkbox input "true"
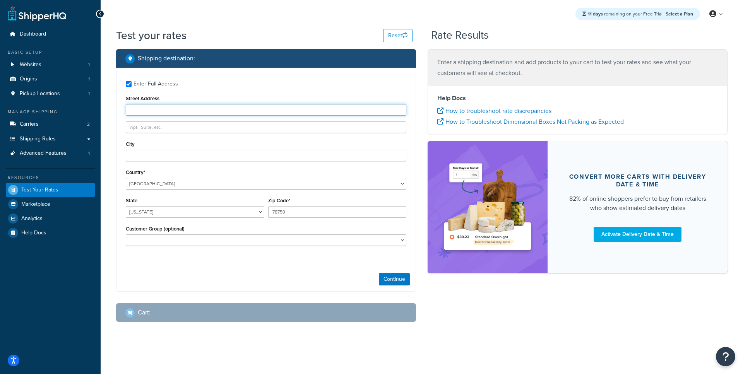
click at [170, 114] on input "Street Address" at bounding box center [266, 110] width 281 height 12
type input "2300 Laramie Trail"
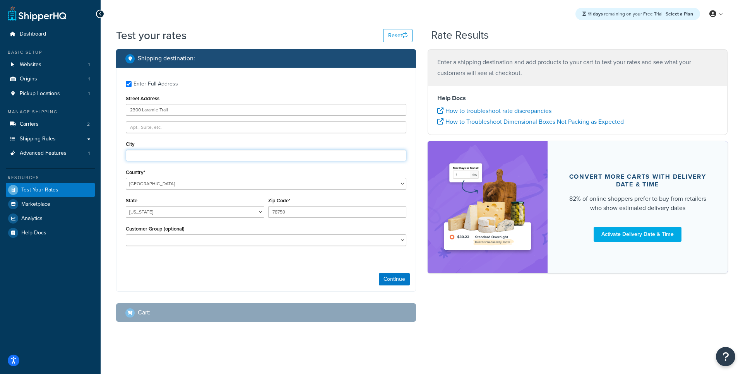
type input "Austin"
type input "78745"
click at [394, 278] on button "Continue" at bounding box center [394, 279] width 31 height 12
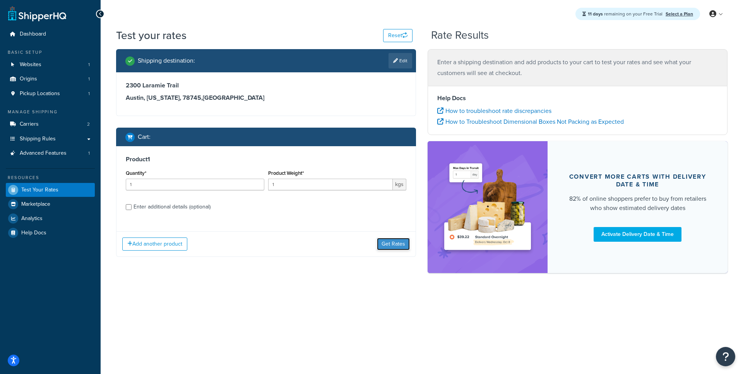
click at [384, 246] on button "Get Rates" at bounding box center [393, 244] width 33 height 12
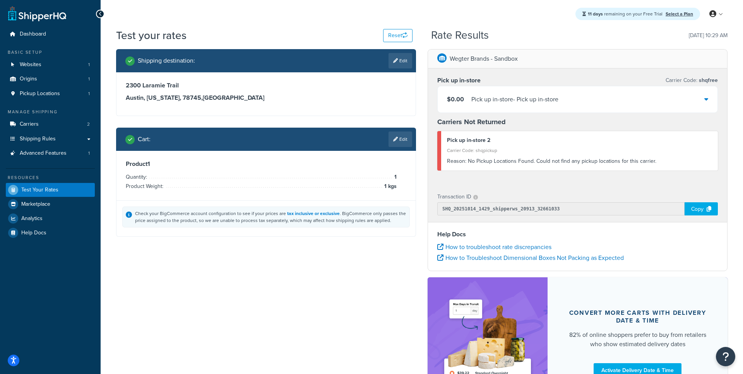
click at [537, 108] on div "$0.00 Pick up in-store - Pick up in-store" at bounding box center [578, 99] width 280 height 26
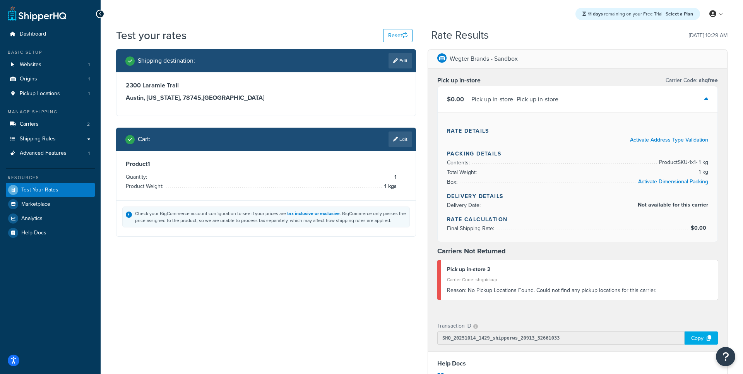
click at [535, 101] on div "Pick up in-store - Pick up in-store" at bounding box center [515, 99] width 87 height 11
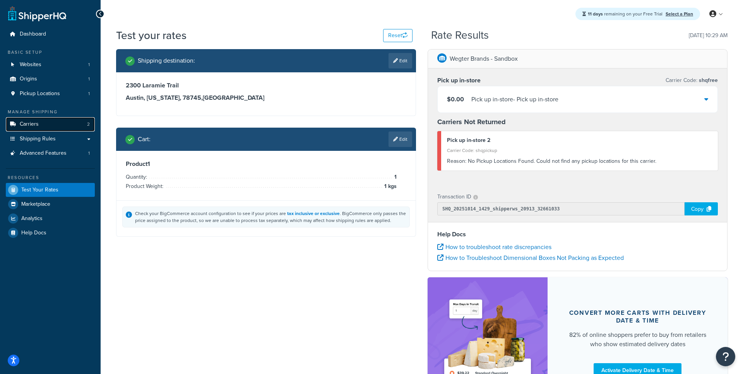
click at [46, 124] on link "Carriers 2" at bounding box center [50, 124] width 89 height 14
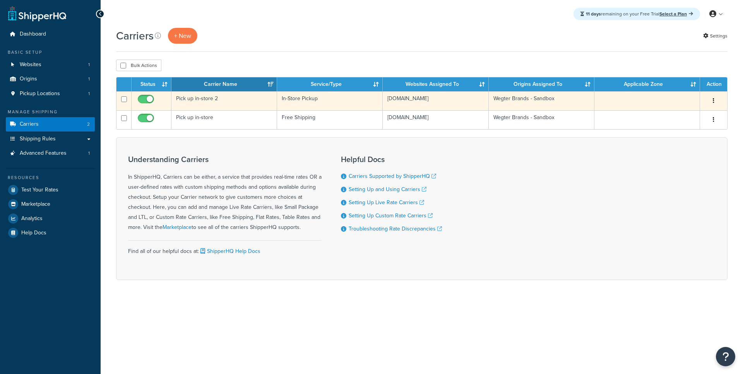
click at [208, 101] on td "Pick up in-store 2" at bounding box center [225, 100] width 106 height 19
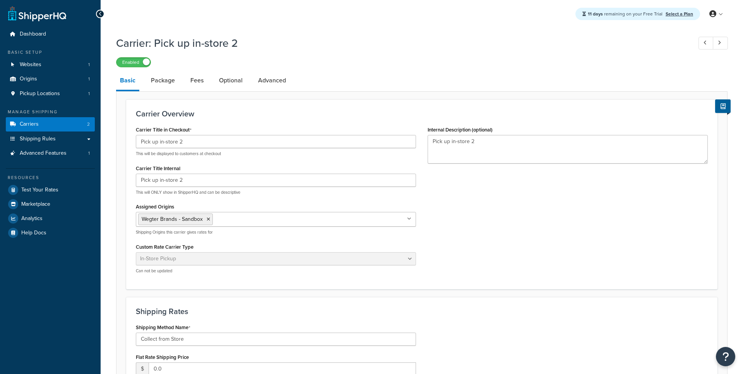
select select "pickup"
click at [48, 96] on span "Pickup Locations" at bounding box center [40, 94] width 40 height 7
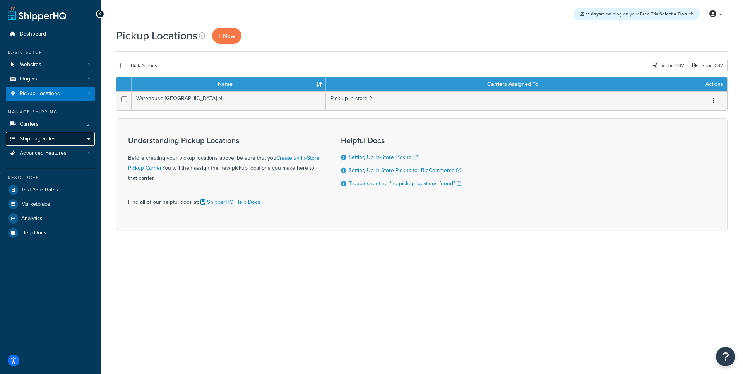
click at [58, 137] on link "Shipping Rules" at bounding box center [50, 139] width 89 height 14
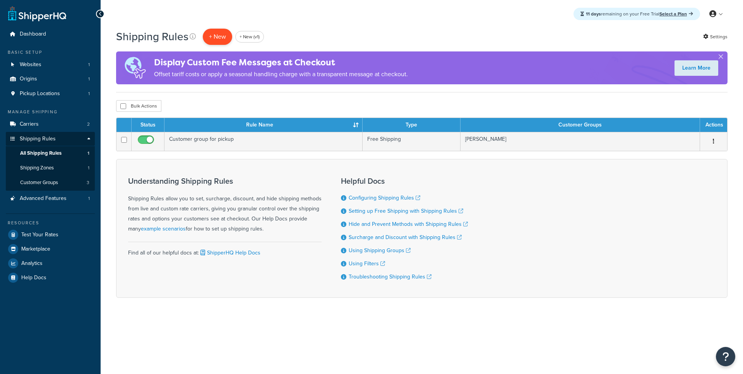
click at [223, 37] on p "+ New" at bounding box center [217, 37] width 29 height 16
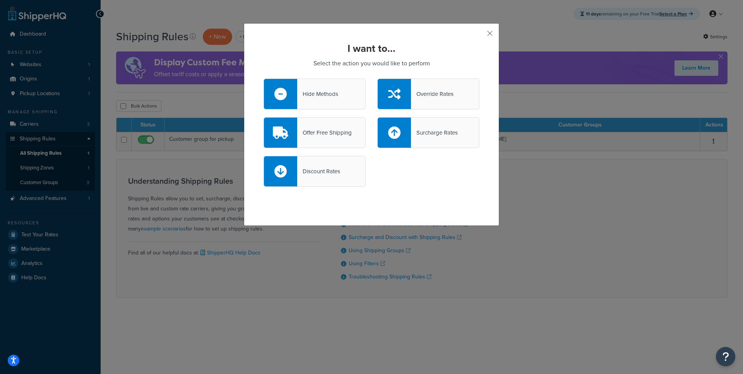
click at [336, 93] on div "Hide Methods" at bounding box center [317, 94] width 41 height 11
click at [0, 0] on input "Hide Methods" at bounding box center [0, 0] width 0 height 0
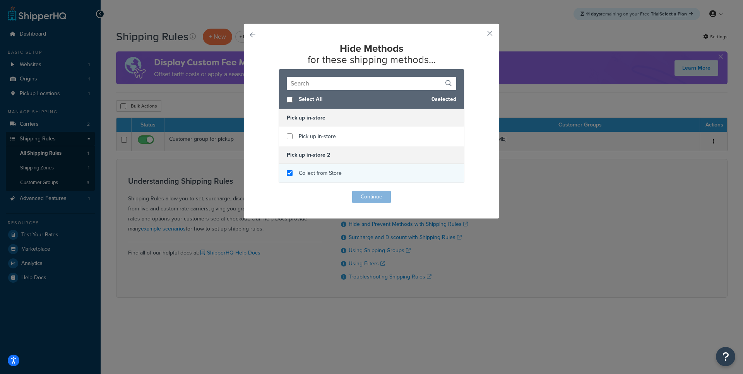
checkbox input "true"
click at [317, 172] on span "Collect from Store" at bounding box center [320, 173] width 43 height 8
click at [365, 193] on button "Continue" at bounding box center [371, 197] width 39 height 12
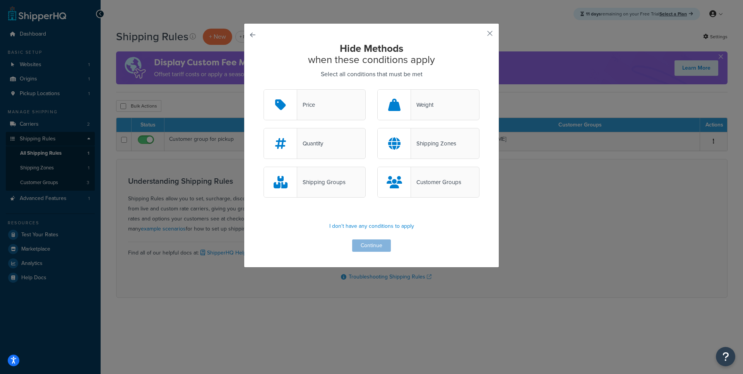
click at [415, 175] on div "Customer Groups" at bounding box center [429, 182] width 102 height 31
click at [0, 0] on input "Customer Groups" at bounding box center [0, 0] width 0 height 0
click at [366, 246] on button "Continue" at bounding box center [371, 246] width 39 height 12
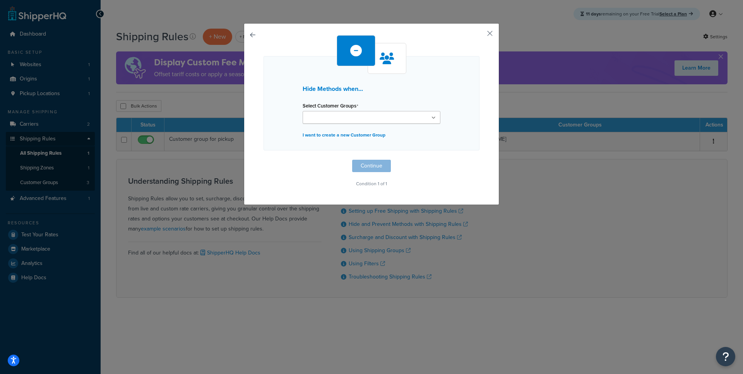
click at [333, 120] on input "Select Customer Groups" at bounding box center [339, 118] width 69 height 9
click at [292, 116] on div "Hide Methods when... Select Customer Groups Retail Guy Wegter All I want to cre…" at bounding box center [372, 103] width 216 height 94
click at [323, 116] on input "Select Customer Groups" at bounding box center [339, 118] width 69 height 9
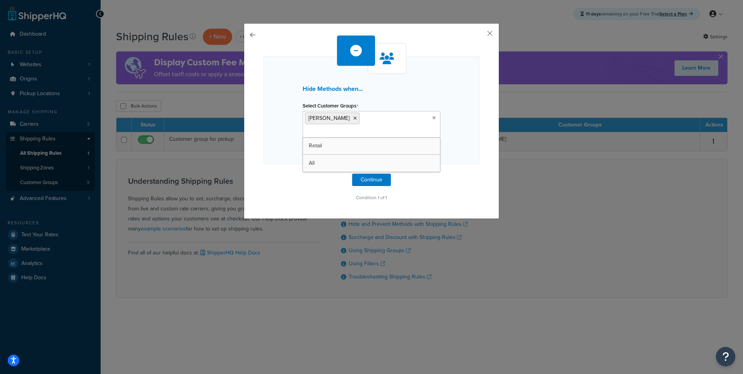
click at [283, 152] on div "Hide Methods when... Select Customer Groups Guy Wegter Retail All I want to cre…" at bounding box center [372, 110] width 216 height 108
click at [370, 174] on button "Continue" at bounding box center [371, 180] width 39 height 12
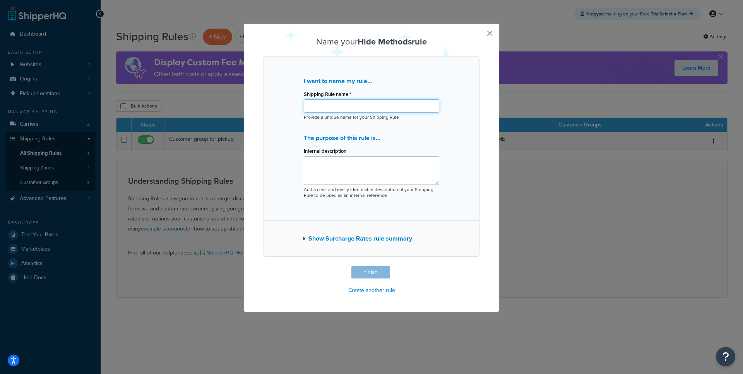
click at [351, 102] on input "Shipping Rule name *" at bounding box center [372, 106] width 136 height 13
click at [341, 106] on input "Hide In-Store Pickup for Retail Customers" at bounding box center [372, 106] width 136 height 13
type input "Hide In-Store Pickup for Retail Customers"
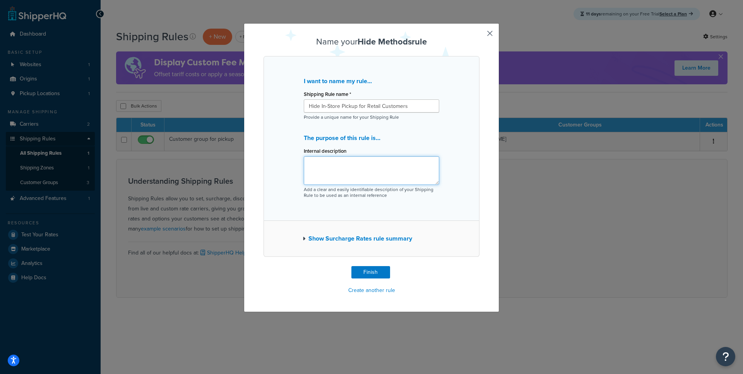
click at [336, 164] on textarea "Internal description" at bounding box center [372, 170] width 136 height 29
paste textarea "Hide In-Store Pickup for Retail Customers"
type textarea "Hide In-Store Pickup for Retail Customers"
click at [373, 269] on button "Finish" at bounding box center [371, 272] width 39 height 12
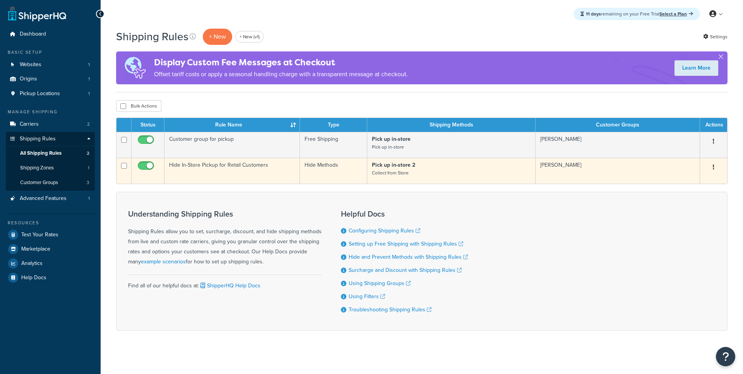
click at [210, 170] on td "Hide In-Store Pickup for Retail Customers" at bounding box center [233, 171] width 136 height 26
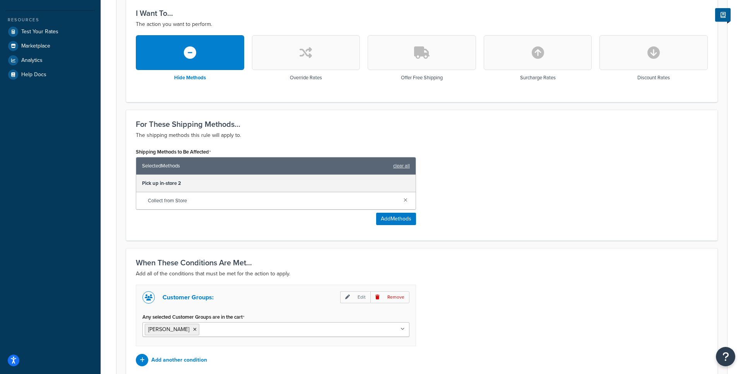
scroll to position [263, 0]
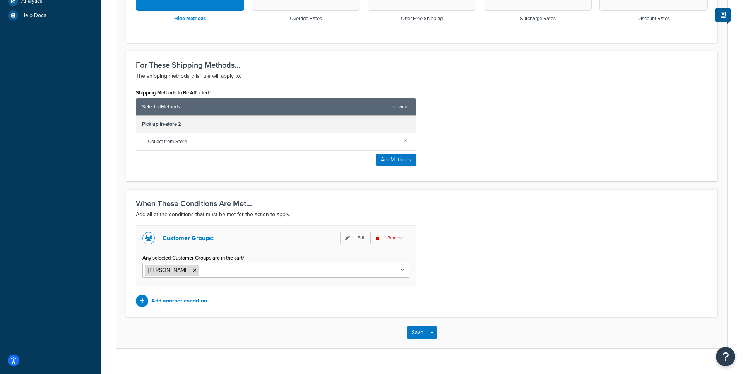
click at [185, 273] on li "[PERSON_NAME]" at bounding box center [172, 271] width 55 height 12
click at [193, 270] on icon at bounding box center [194, 270] width 3 height 5
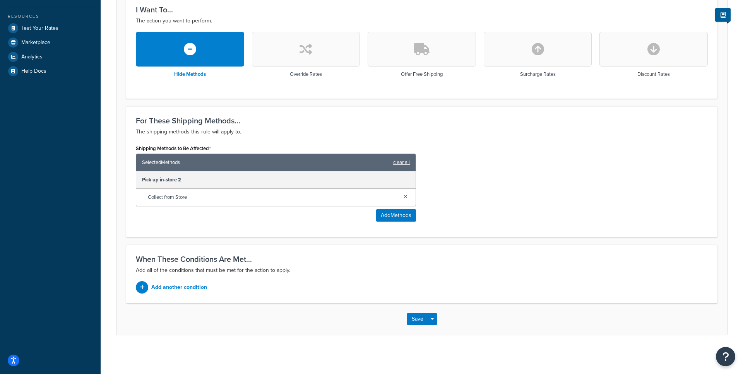
click at [178, 298] on div "When These Conditions Are Met... Add all of the conditions that must be met for…" at bounding box center [422, 274] width 592 height 58
click at [181, 288] on p "Add another condition" at bounding box center [179, 287] width 56 height 11
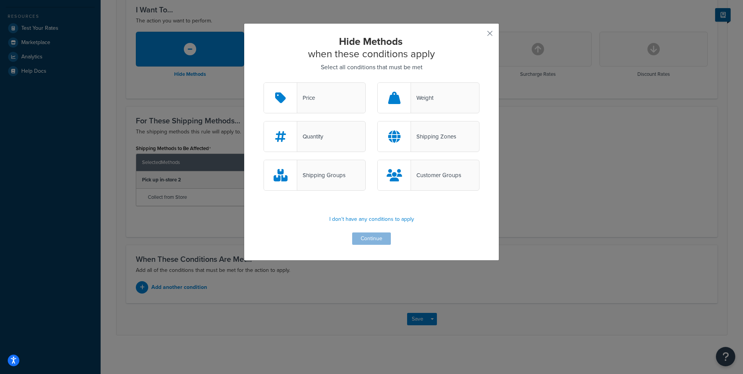
click at [397, 172] on icon at bounding box center [394, 175] width 15 height 12
click at [0, 0] on input "Customer Groups" at bounding box center [0, 0] width 0 height 0
click at [369, 242] on button "Continue" at bounding box center [371, 239] width 39 height 12
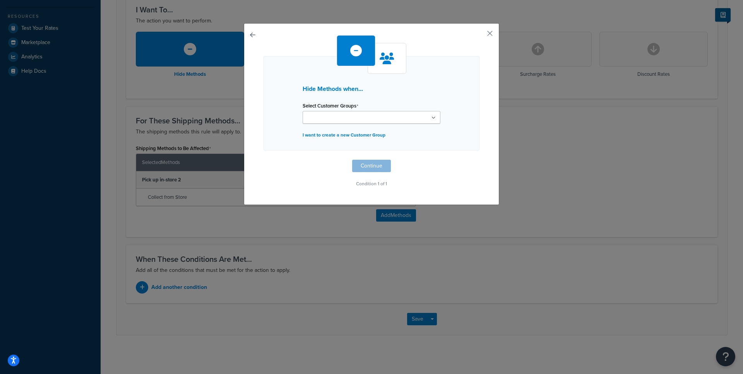
click at [350, 116] on input "Select Customer Groups" at bounding box center [339, 118] width 69 height 9
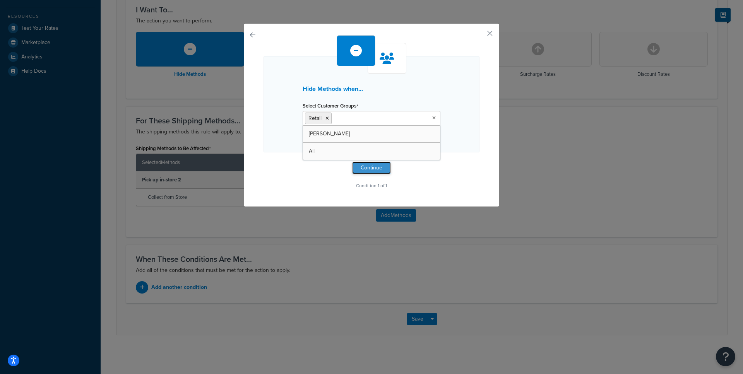
click at [366, 167] on button "Continue" at bounding box center [371, 168] width 39 height 12
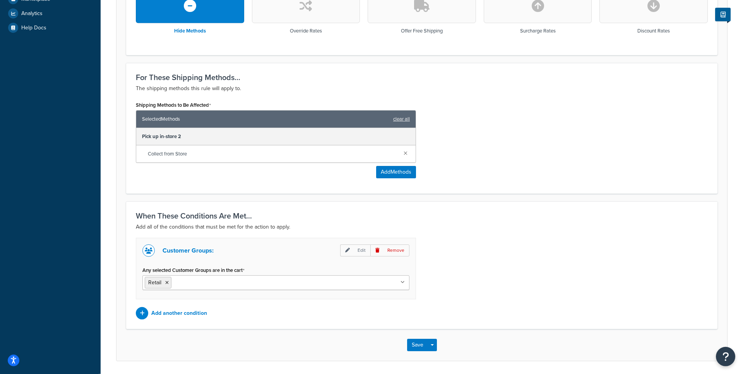
scroll to position [276, 0]
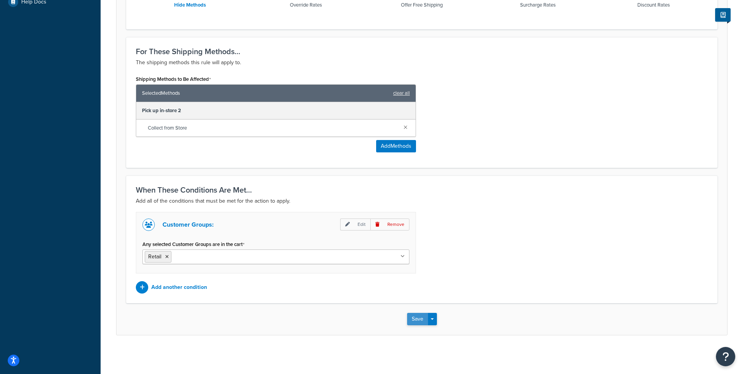
click at [409, 320] on button "Save" at bounding box center [417, 319] width 21 height 12
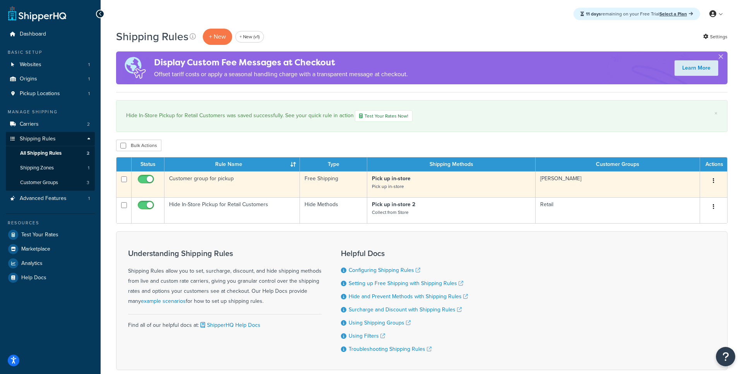
click at [223, 189] on td "Customer group for pickup" at bounding box center [233, 185] width 136 height 26
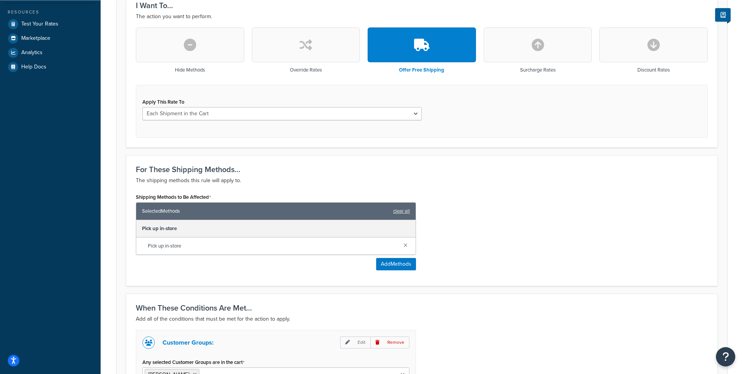
scroll to position [329, 0]
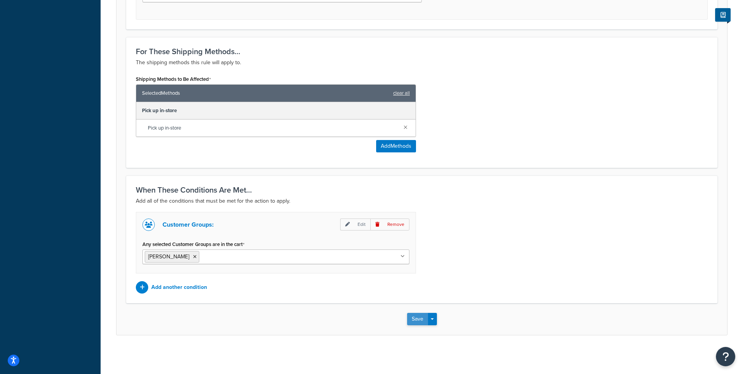
click at [412, 316] on button "Save" at bounding box center [417, 319] width 21 height 12
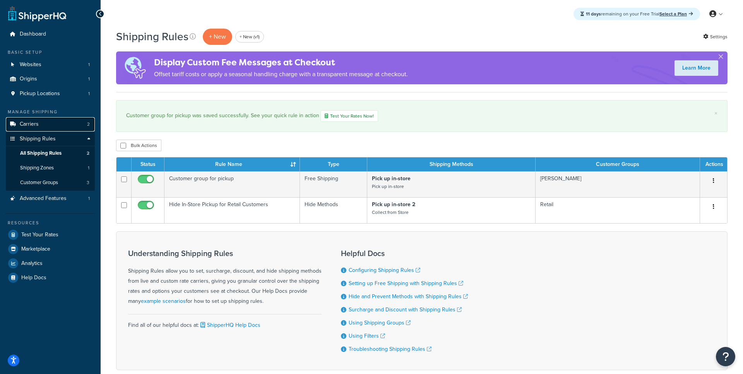
click at [56, 125] on link "Carriers 2" at bounding box center [50, 124] width 89 height 14
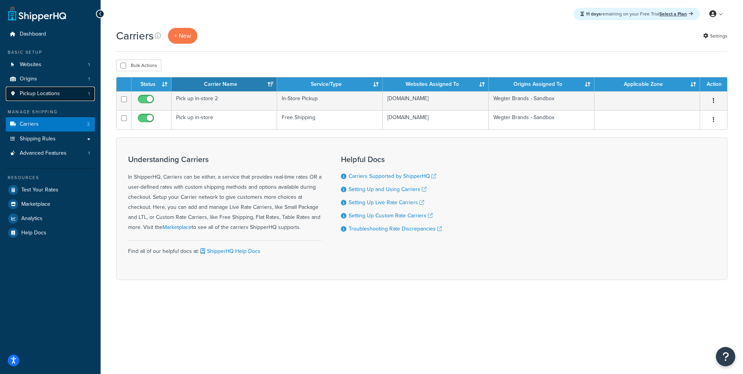
click at [69, 94] on link "Pickup Locations 1" at bounding box center [50, 94] width 89 height 14
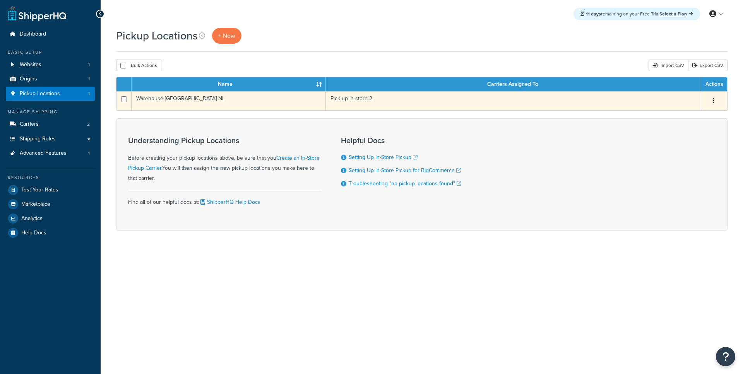
click at [202, 103] on td "Warehouse [GEOGRAPHIC_DATA] NL" at bounding box center [229, 100] width 194 height 19
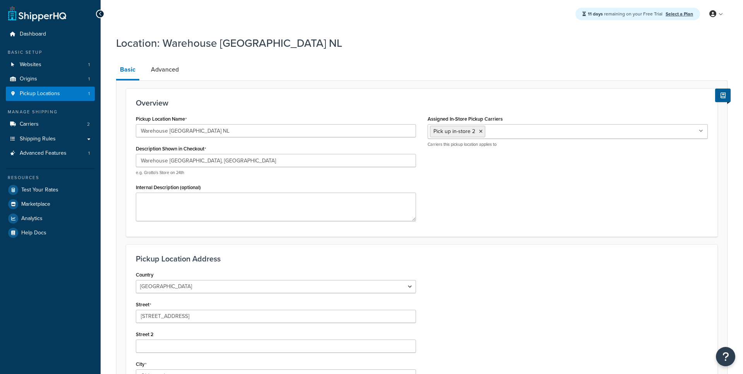
select select "1152"
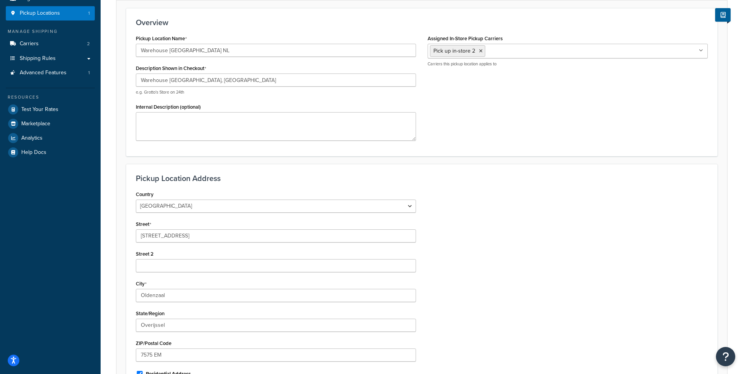
scroll to position [172, 0]
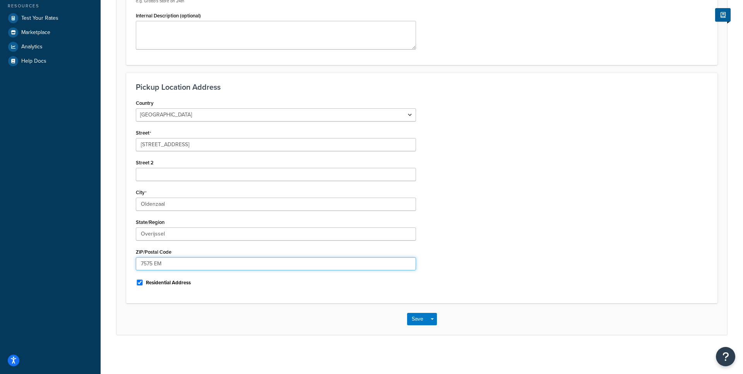
click at [159, 261] on input "7575 EM" at bounding box center [276, 263] width 280 height 13
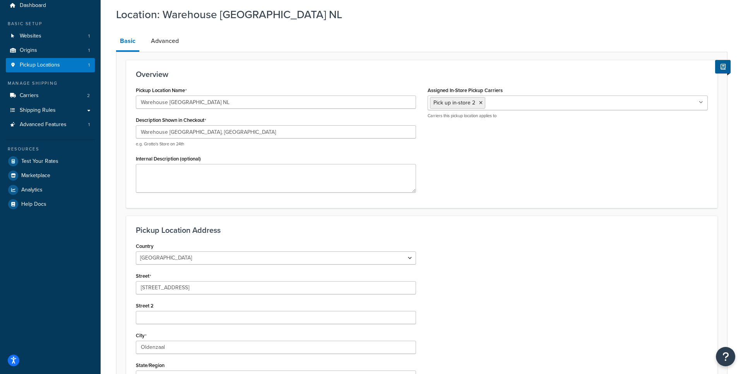
scroll to position [0, 0]
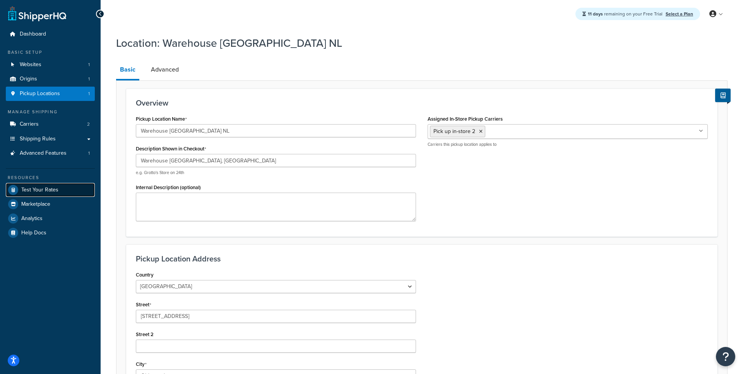
click at [52, 192] on span "Test Your Rates" at bounding box center [39, 190] width 37 height 7
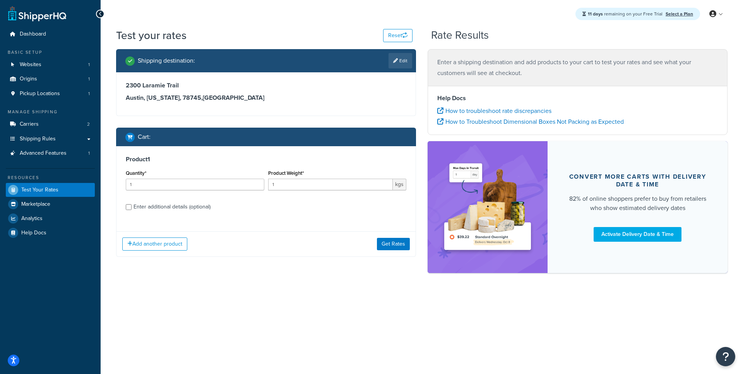
click at [441, 51] on div "Enter a shipping destination and add products to your cart to test your rates a…" at bounding box center [578, 67] width 300 height 37
click at [396, 58] on icon at bounding box center [395, 60] width 5 height 5
select select "TX"
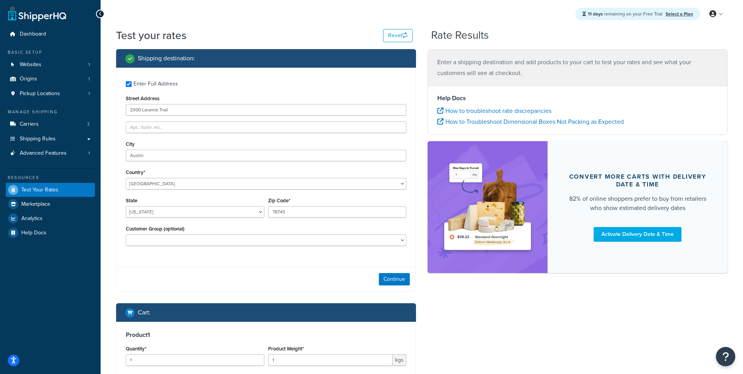
click at [151, 84] on div "Enter Full Address" at bounding box center [156, 84] width 45 height 11
click at [132, 84] on input "Enter Full Address" at bounding box center [129, 84] width 6 height 6
checkbox input "false"
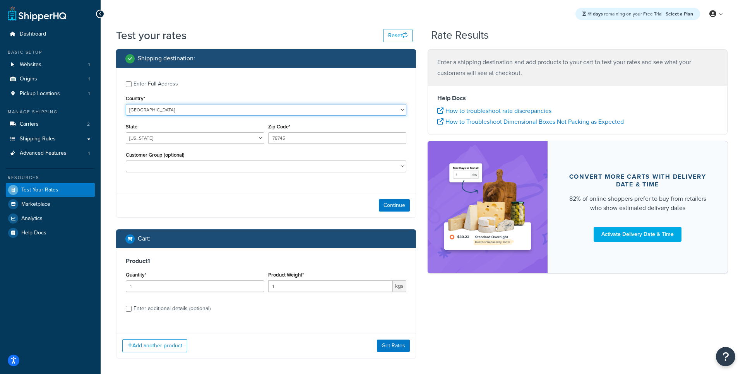
click at [126, 104] on select "United States United Kingdom Afghanistan Åland Islands Albania Algeria American…" at bounding box center [266, 110] width 281 height 12
select select "NL"
click at [167, 132] on div "Region" at bounding box center [195, 133] width 139 height 22
click at [285, 137] on input "78745" at bounding box center [337, 138] width 139 height 12
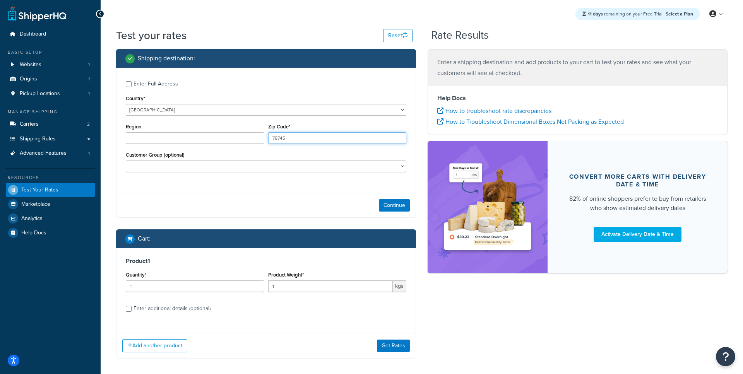
click at [285, 137] on input "78745" at bounding box center [337, 138] width 139 height 12
paste input "575 EM"
type input "7575 EM"
click at [210, 137] on input "Region" at bounding box center [195, 138] width 139 height 12
click at [395, 208] on button "Continue" at bounding box center [394, 205] width 31 height 12
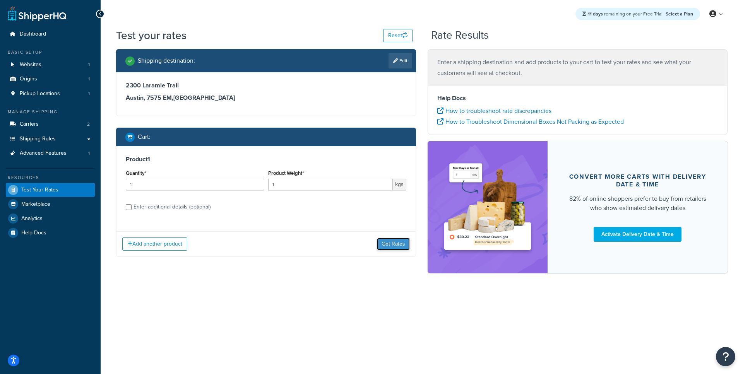
click at [389, 246] on button "Get Rates" at bounding box center [393, 244] width 33 height 12
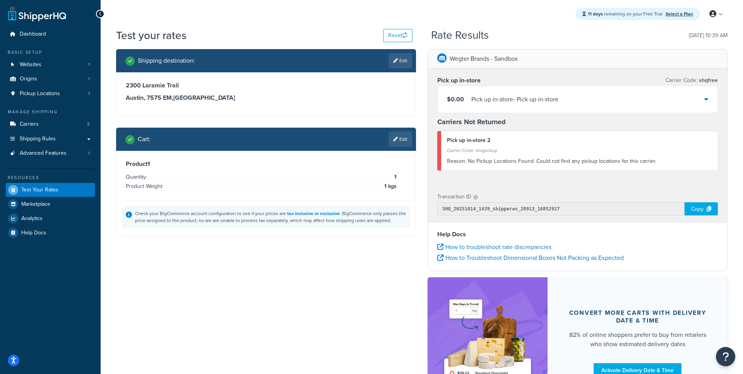
click at [528, 101] on div "Pick up in-store - Pick up in-store" at bounding box center [515, 99] width 87 height 11
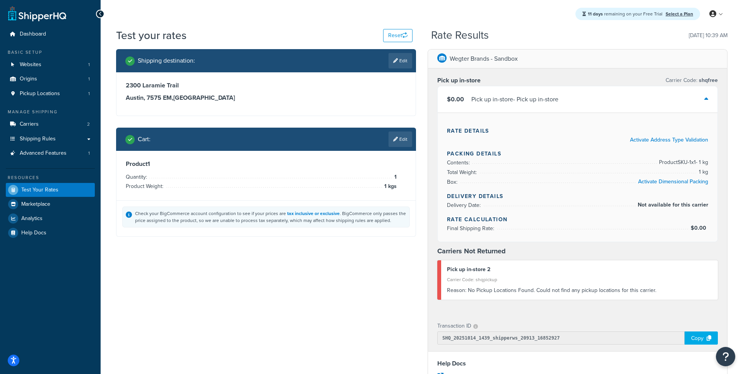
click at [527, 98] on div "Pick up in-store - Pick up in-store" at bounding box center [515, 99] width 87 height 11
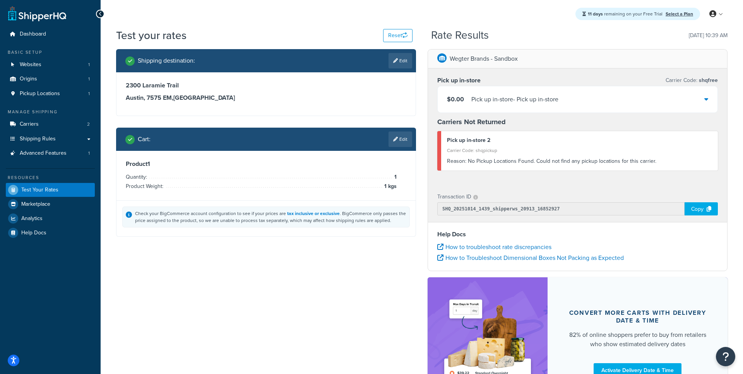
click at [386, 62] on div "Shipping destination : Edit" at bounding box center [268, 60] width 287 height 15
click at [393, 61] on icon at bounding box center [395, 60] width 5 height 5
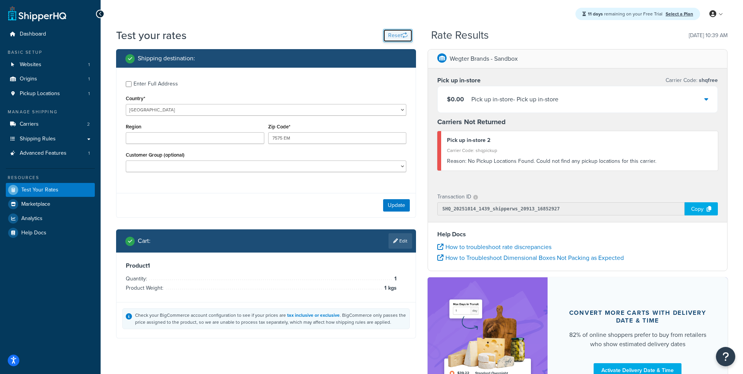
click at [390, 39] on button "Reset" at bounding box center [397, 35] width 29 height 13
select select "US"
type input "78759"
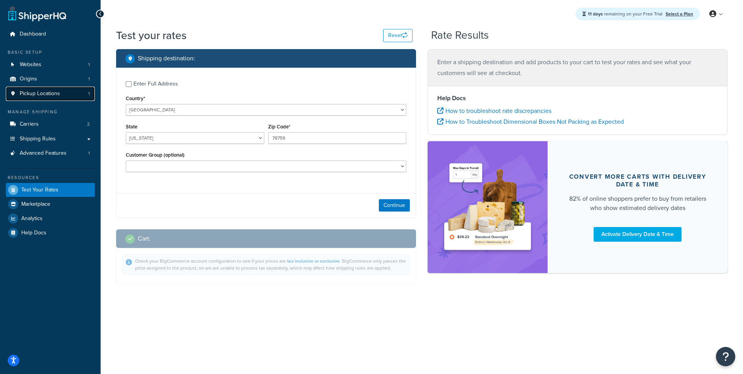
click at [76, 89] on link "Pickup Locations 1" at bounding box center [50, 94] width 89 height 14
click at [126, 104] on select "United States United Kingdom Afghanistan Åland Islands Albania Algeria American…" at bounding box center [266, 110] width 281 height 12
select select "NL"
click at [162, 135] on input "Region" at bounding box center [195, 138] width 139 height 12
paste input "Overijssel"
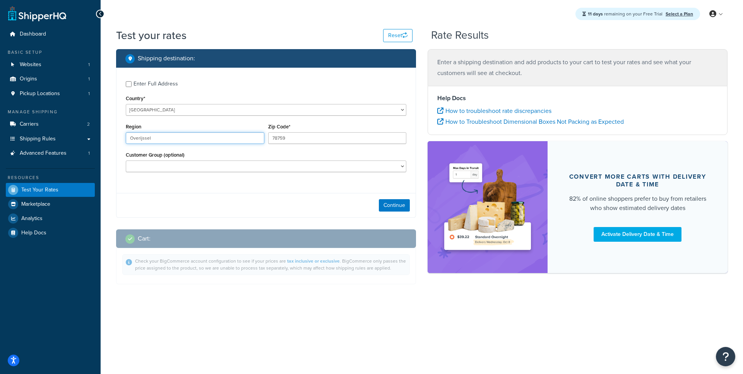
type input "Overijssel"
click at [287, 137] on input "78759" at bounding box center [337, 138] width 139 height 12
paste input "575 EM"
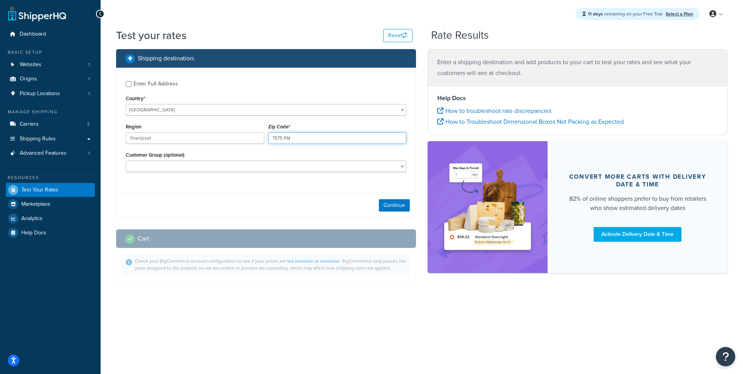
type input "7575 EM"
select select "[PERSON_NAME]"
click option "[PERSON_NAME]" at bounding box center [0, 0] width 0 height 0
select select
click option at bounding box center [0, 0] width 0 height 0
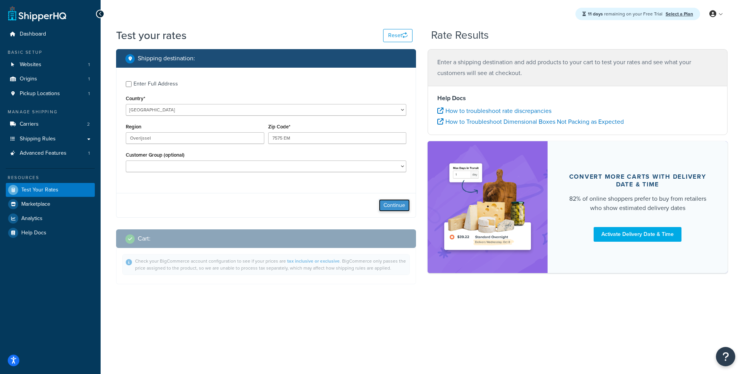
click at [394, 211] on button "Continue" at bounding box center [394, 205] width 31 height 12
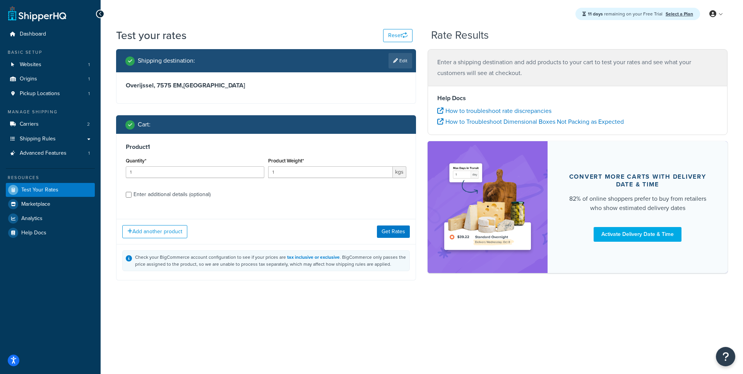
click at [378, 231] on div "Add another product Get Rates" at bounding box center [266, 231] width 299 height 25
click at [390, 230] on button "Get Rates" at bounding box center [393, 232] width 33 height 12
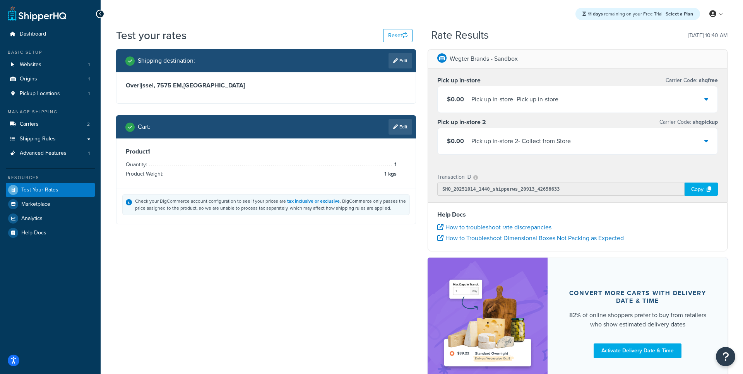
click at [503, 142] on div "Pick up in-store 2 - Collect from Store" at bounding box center [522, 141] width 100 height 11
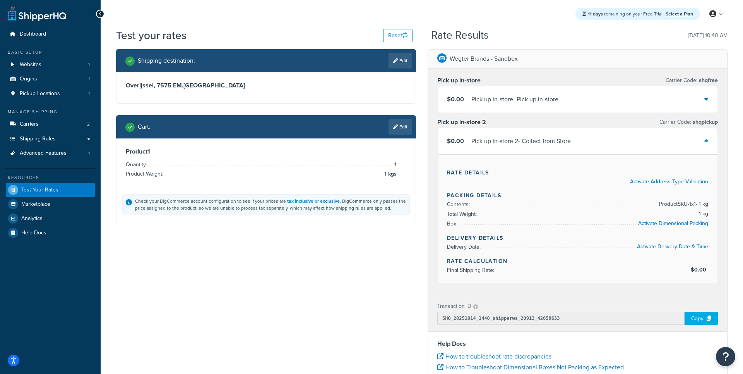
click at [503, 142] on div "Pick up in-store 2 - Collect from Store" at bounding box center [522, 141] width 100 height 11
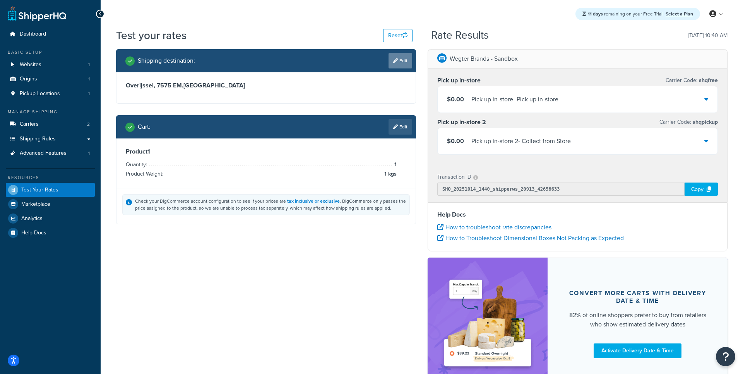
click at [405, 63] on link "Edit" at bounding box center [401, 60] width 24 height 15
select select "NL"
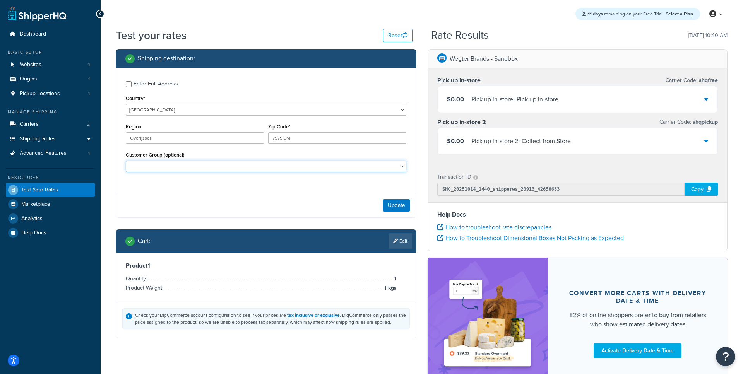
select select "Retail"
click option "Retail" at bounding box center [0, 0] width 0 height 0
click at [389, 205] on button "Update" at bounding box center [396, 205] width 27 height 12
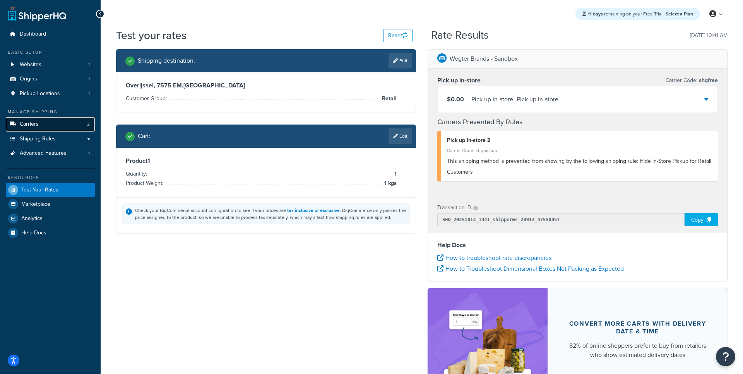
click at [40, 125] on link "Carriers 2" at bounding box center [50, 124] width 89 height 14
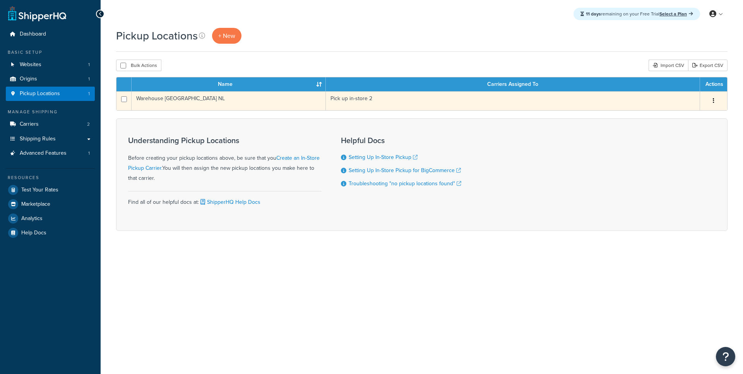
click at [194, 102] on td "Warehouse [GEOGRAPHIC_DATA] NL" at bounding box center [229, 100] width 194 height 19
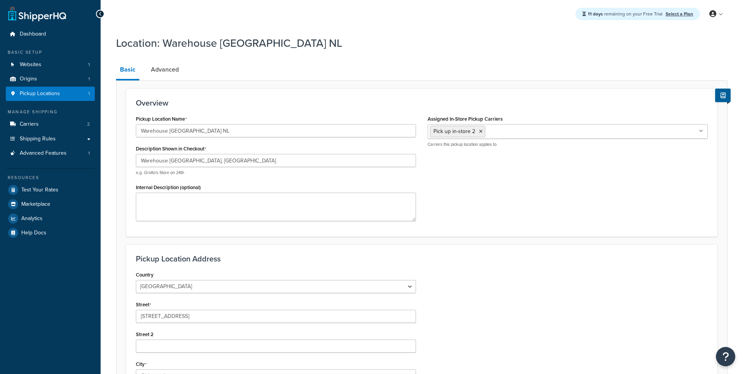
select select "1152"
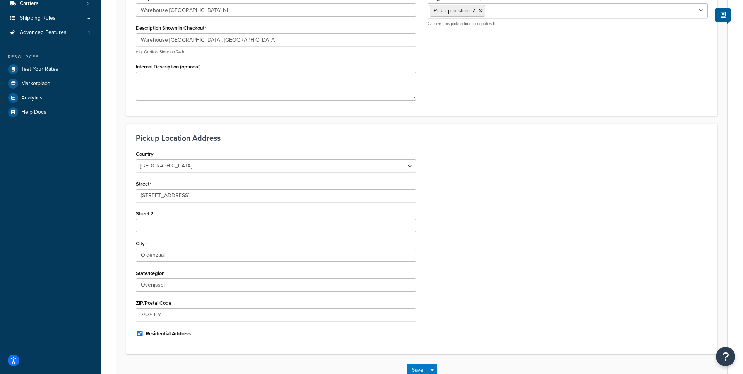
scroll to position [139, 0]
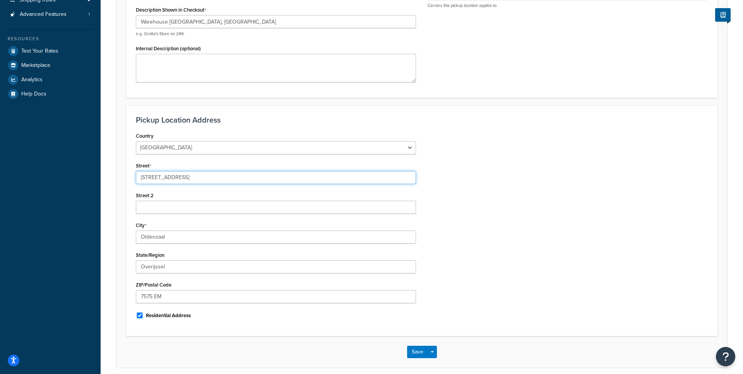
click at [158, 178] on input "[STREET_ADDRESS]" at bounding box center [276, 177] width 280 height 13
click at [158, 178] on input "Deventerstraat 11" at bounding box center [276, 177] width 280 height 13
click at [157, 269] on input "Overijssel" at bounding box center [276, 267] width 280 height 13
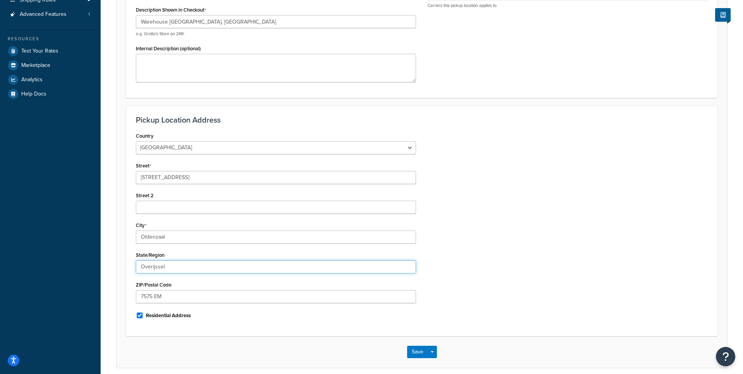
click at [157, 269] on input "Overijssel" at bounding box center [276, 267] width 280 height 13
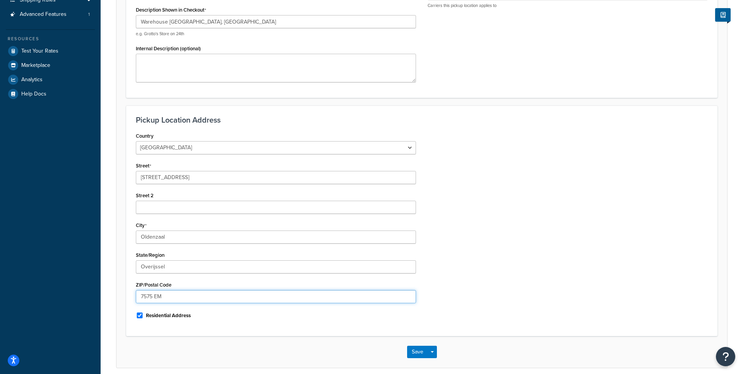
click at [144, 300] on input "7575 EM" at bounding box center [276, 296] width 280 height 13
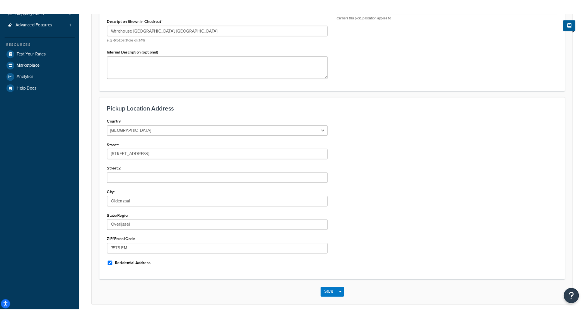
scroll to position [139, 0]
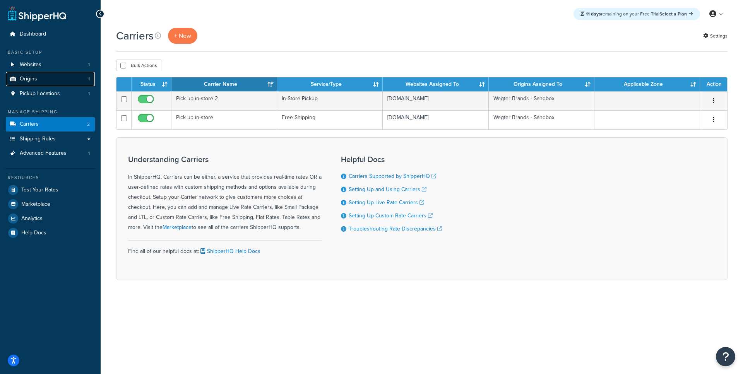
click at [60, 78] on link "Origins 1" at bounding box center [50, 79] width 89 height 14
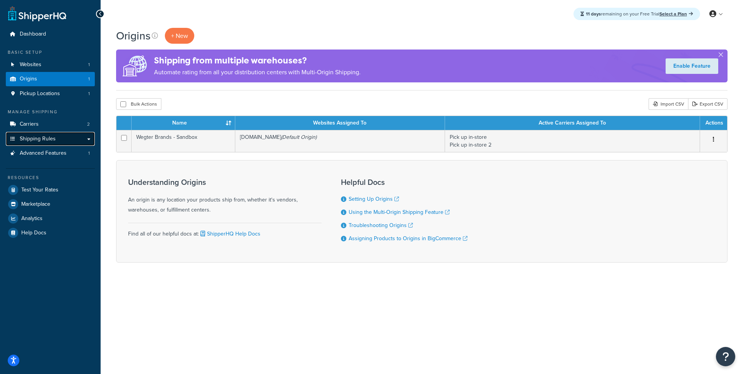
click at [43, 141] on span "Shipping Rules" at bounding box center [38, 139] width 36 height 7
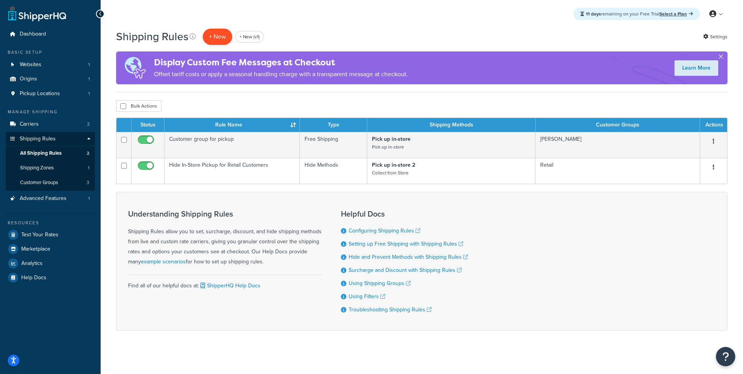
click at [221, 32] on p "+ New" at bounding box center [217, 37] width 29 height 16
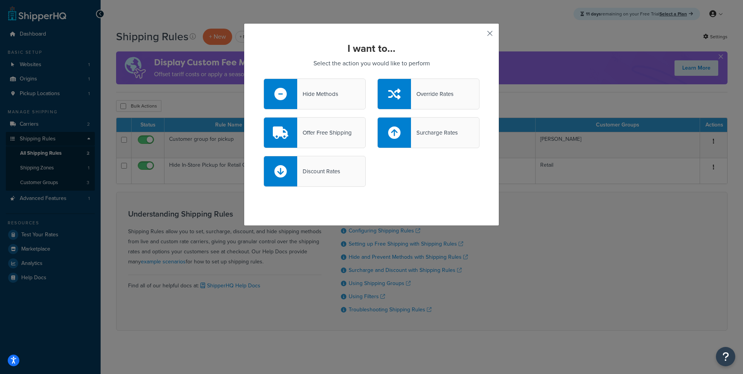
click at [480, 36] on button "button" at bounding box center [479, 36] width 2 height 2
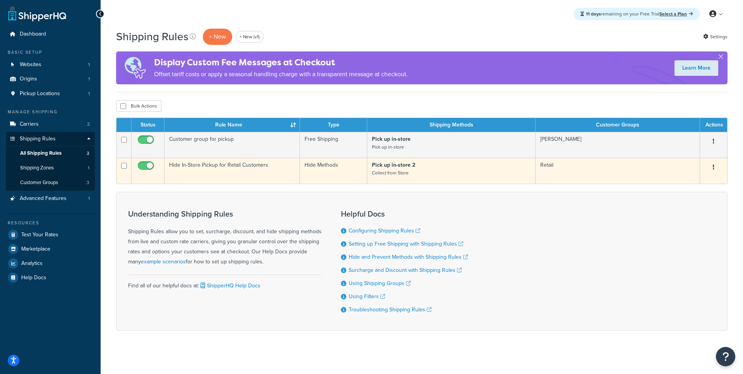
click at [237, 167] on td "Hide In-Store Pickup for Retail Customers" at bounding box center [233, 171] width 136 height 26
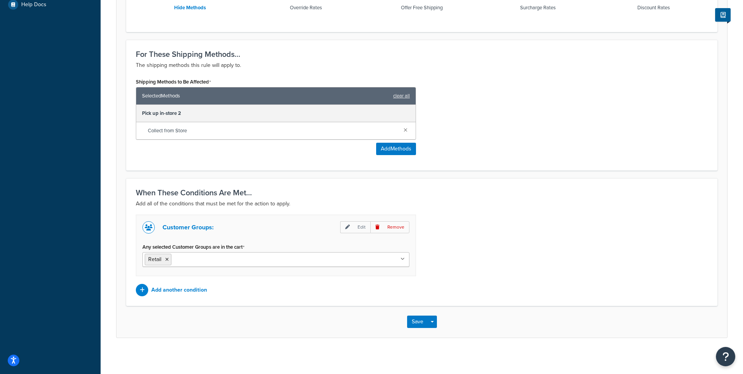
scroll to position [276, 0]
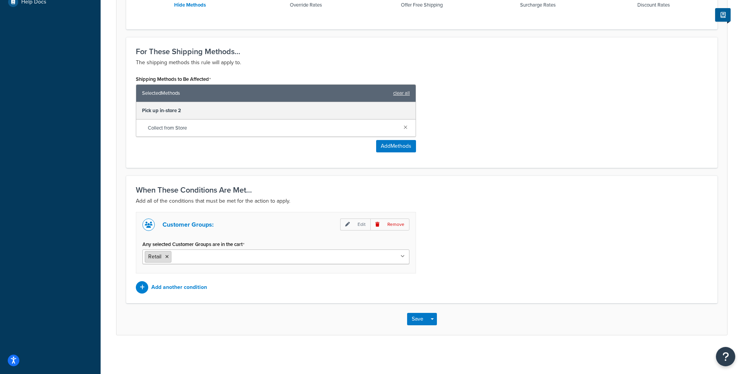
click at [167, 257] on icon at bounding box center [166, 257] width 3 height 5
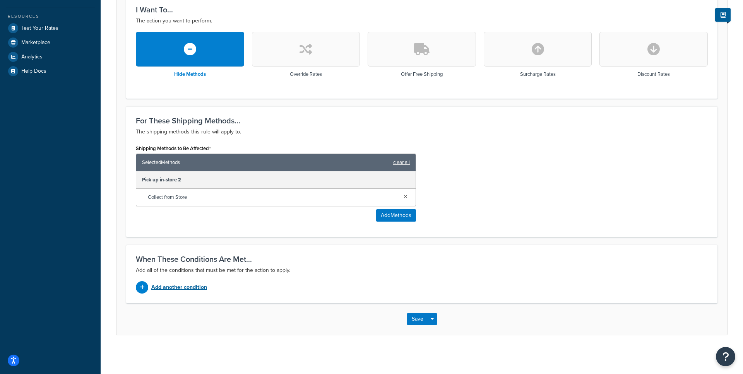
click at [183, 288] on p "Add another condition" at bounding box center [179, 287] width 56 height 11
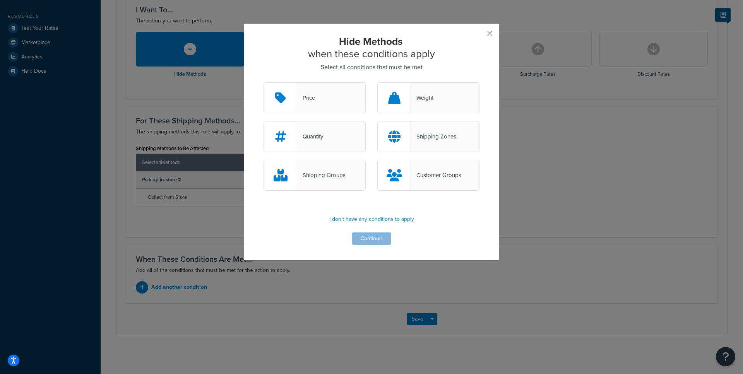
click at [409, 171] on div at bounding box center [394, 175] width 33 height 30
click at [0, 0] on input "Customer Groups" at bounding box center [0, 0] width 0 height 0
click at [369, 240] on button "Continue" at bounding box center [371, 239] width 39 height 12
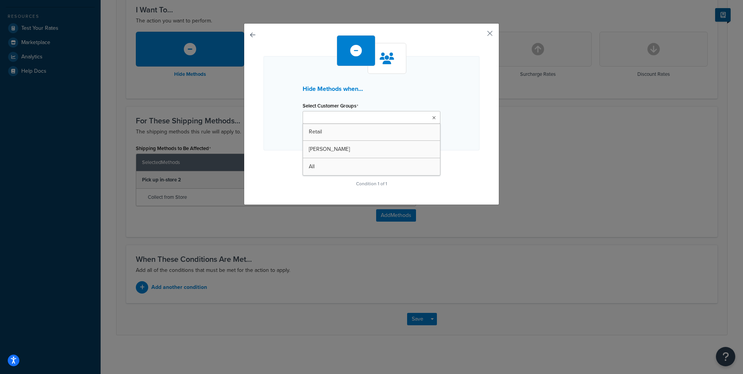
click at [342, 123] on ul at bounding box center [372, 117] width 138 height 13
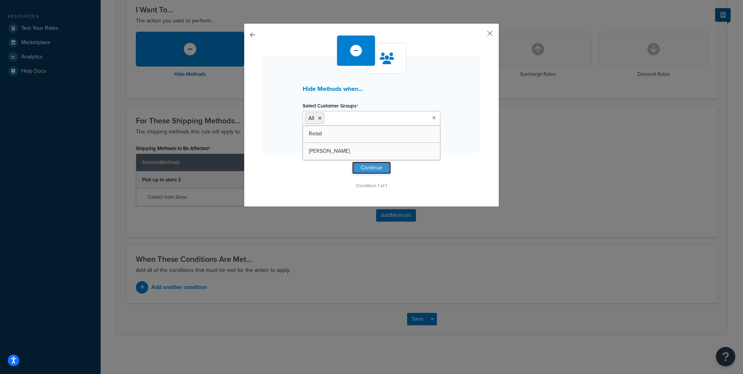
click at [384, 166] on button "Continue" at bounding box center [371, 168] width 39 height 12
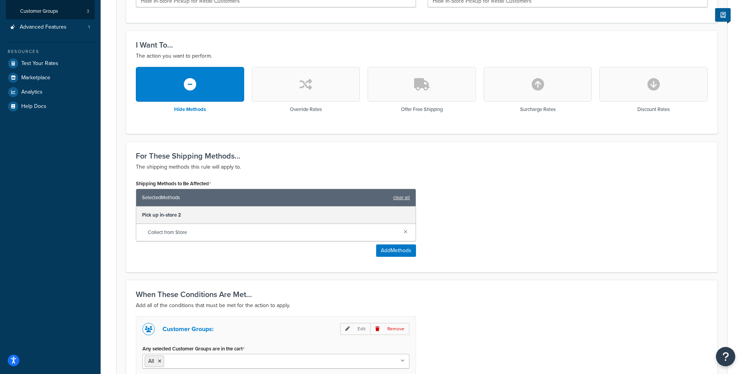
scroll to position [255, 0]
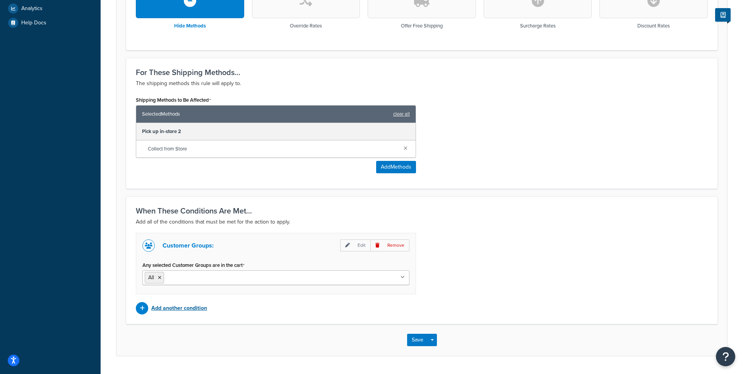
click at [178, 309] on p "Add another condition" at bounding box center [179, 308] width 56 height 11
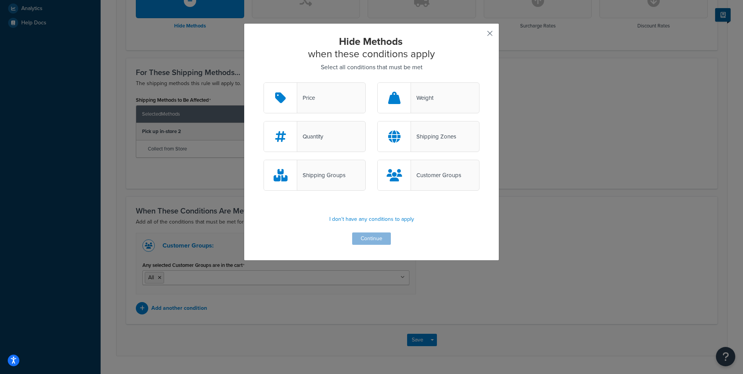
click at [480, 36] on button "button" at bounding box center [479, 36] width 2 height 2
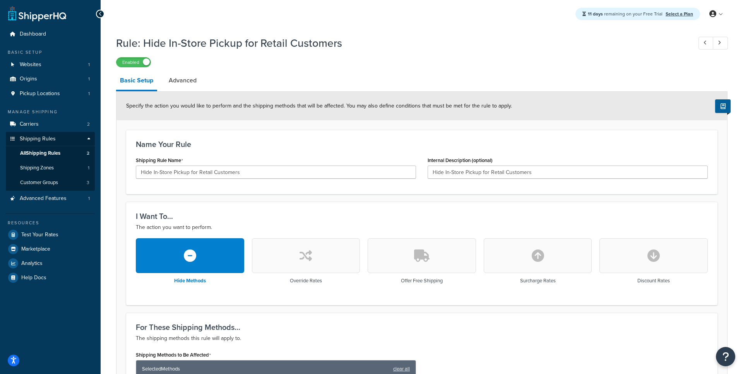
click at [247, 205] on div "I Want To... The action you want to perform. Hide Methods Override Rates Offer …" at bounding box center [422, 253] width 592 height 103
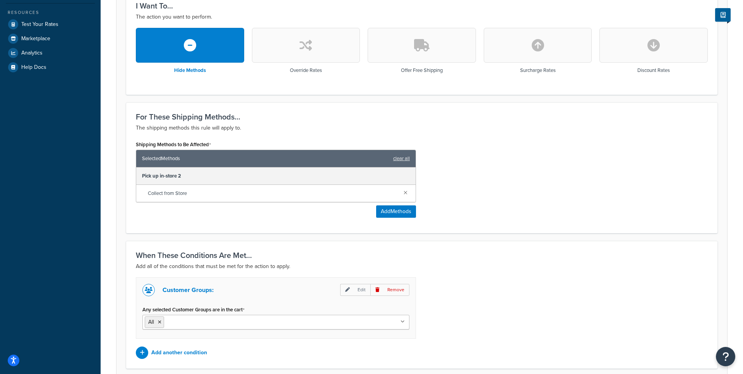
scroll to position [242, 0]
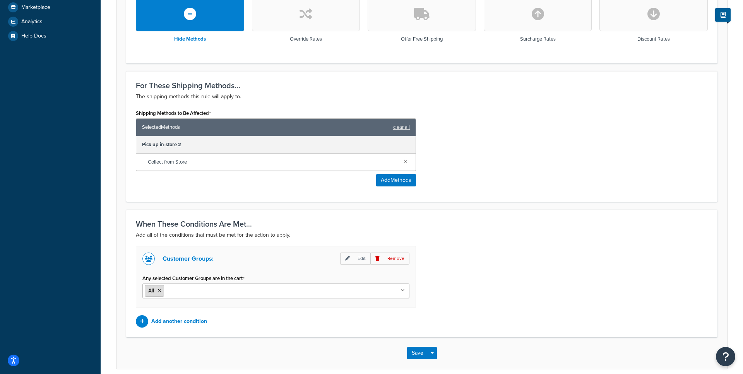
click at [160, 291] on icon at bounding box center [159, 291] width 3 height 5
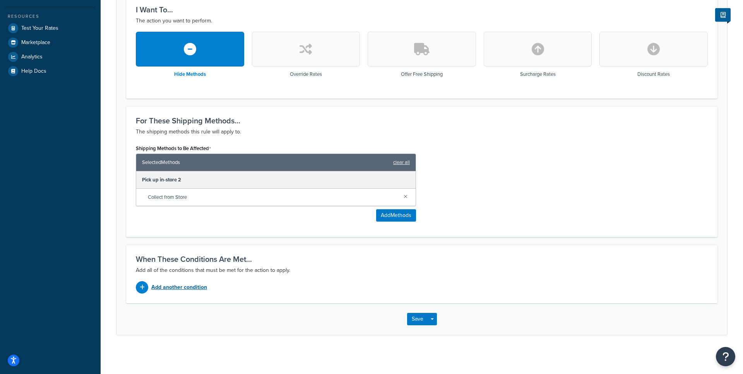
click at [184, 286] on p "Add another condition" at bounding box center [179, 287] width 56 height 11
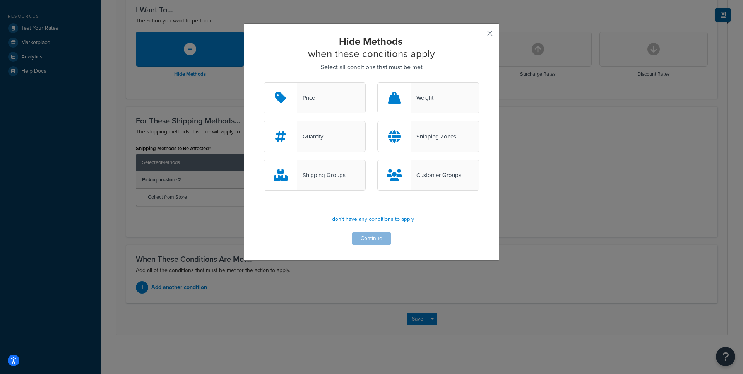
click at [420, 170] on div "Customer Groups" at bounding box center [436, 175] width 50 height 11
click at [0, 0] on input "Customer Groups" at bounding box center [0, 0] width 0 height 0
click at [377, 239] on button "Continue" at bounding box center [371, 239] width 39 height 12
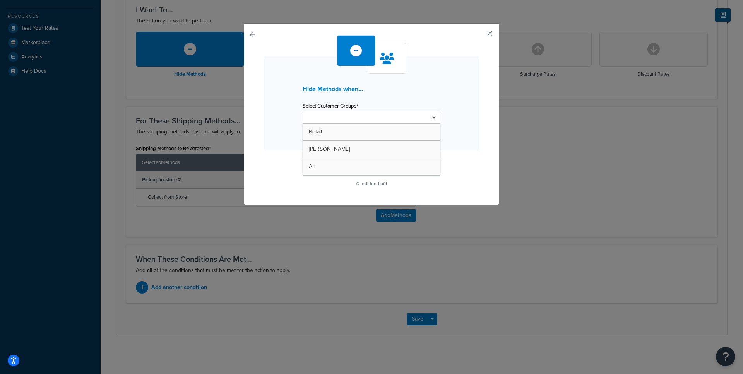
click at [345, 121] on input "Select Customer Groups" at bounding box center [339, 118] width 69 height 9
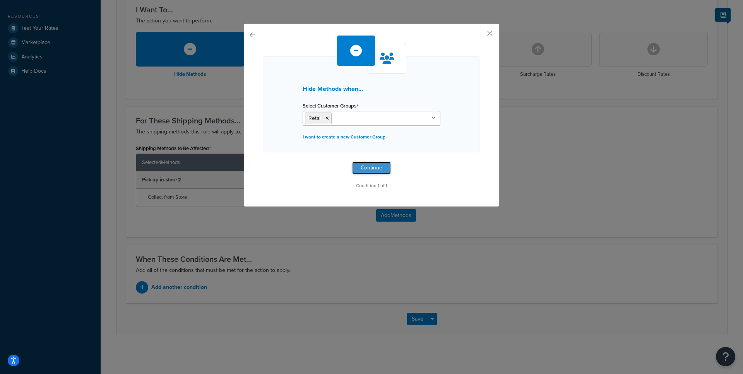
click at [363, 166] on button "Continue" at bounding box center [371, 168] width 39 height 12
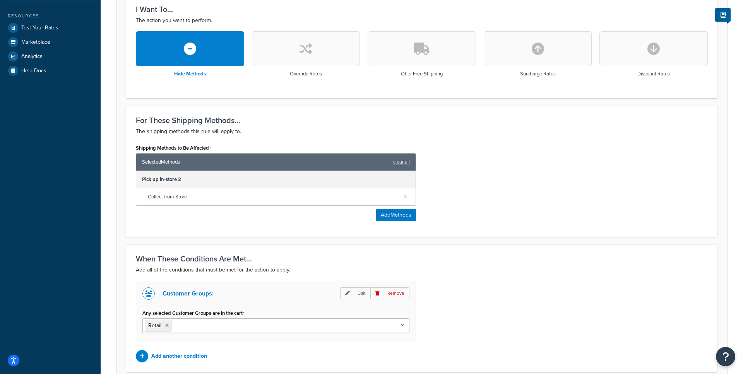
scroll to position [276, 0]
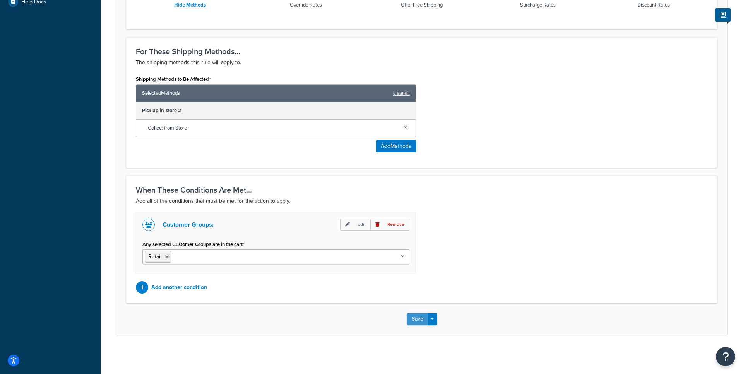
click at [415, 323] on button "Save" at bounding box center [417, 319] width 21 height 12
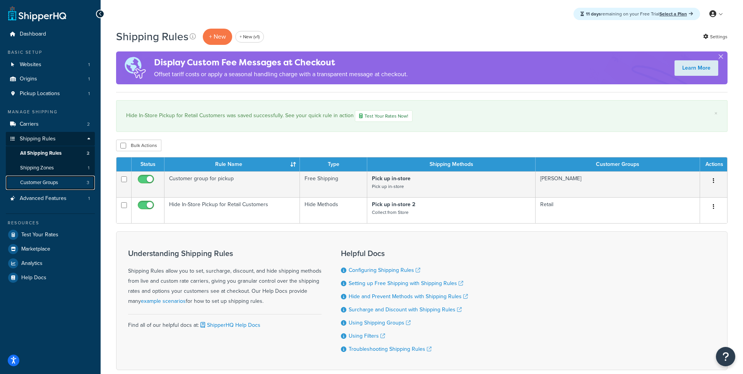
click at [60, 182] on link "Customer Groups 3" at bounding box center [50, 183] width 89 height 14
